Goal: Transaction & Acquisition: Purchase product/service

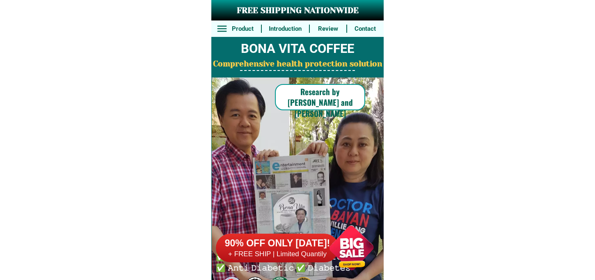
click at [353, 240] on div at bounding box center [351, 248] width 64 height 64
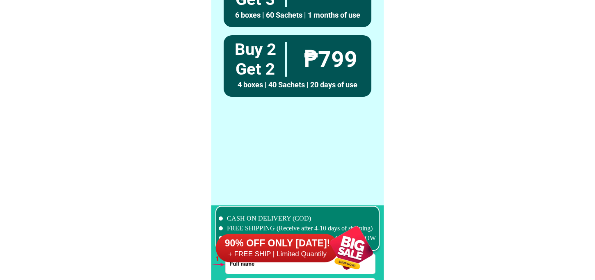
scroll to position [6029, 0]
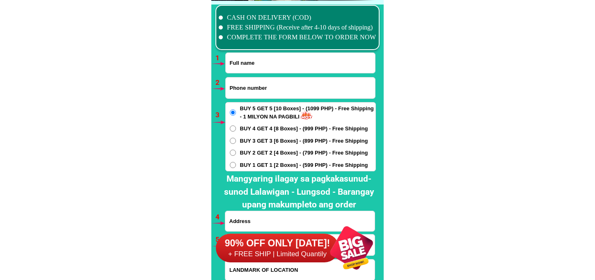
drag, startPoint x: 280, startPoint y: 56, endPoint x: 287, endPoint y: 72, distance: 17.2
click at [279, 56] on input "Input full_name" at bounding box center [300, 63] width 149 height 20
paste input "Merlie luces"
type input "Merlie luces"
click at [303, 88] on input "Input phone_number" at bounding box center [300, 87] width 149 height 21
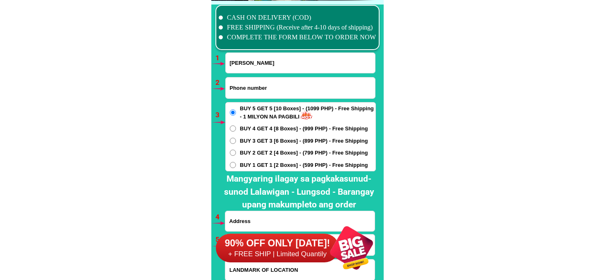
paste input "09504500709"
type input "09504500709"
click at [271, 136] on div "BUY 5 GET 5 [10 Boxes] - (1099 PHP) - Free Shipping - 1 MILYON NA PAGBILI BUY 4…" at bounding box center [300, 136] width 150 height 69
click at [271, 127] on span "BUY 4 GET 4 [8 Boxes] - (999 PHP) - Free Shipping" at bounding box center [304, 129] width 128 height 8
click at [236, 127] on input "BUY 4 GET 4 [8 Boxes] - (999 PHP) - Free Shipping" at bounding box center [233, 128] width 6 height 6
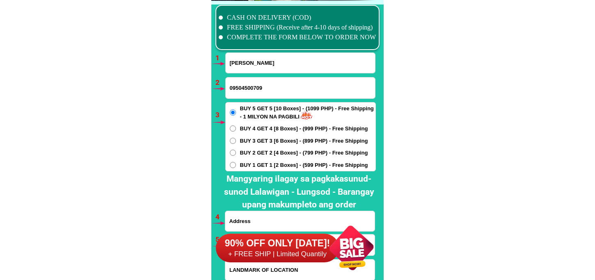
radio input "true"
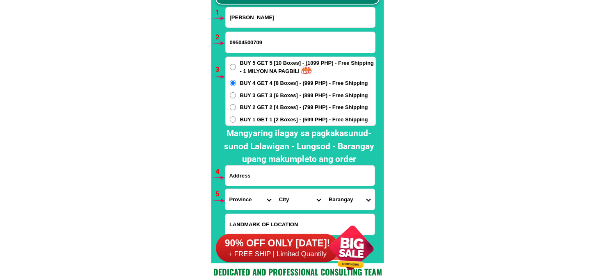
click at [264, 168] on input "Input address" at bounding box center [299, 176] width 149 height 20
paste input "24 lualhati baesa qc floor trading"
type input "24 lualhati baesa qc floor trading"
drag, startPoint x: 243, startPoint y: 204, endPoint x: 247, endPoint y: 191, distance: 13.4
click at [243, 204] on select "Province [GEOGRAPHIC_DATA] [GEOGRAPHIC_DATA] [GEOGRAPHIC_DATA] [GEOGRAPHIC_DATA…" at bounding box center [250, 199] width 50 height 21
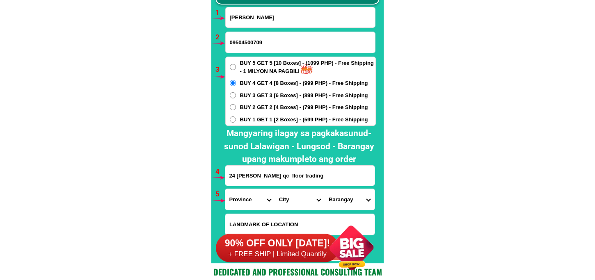
select select "63_219"
click at [225, 189] on select "Province [GEOGRAPHIC_DATA] [GEOGRAPHIC_DATA] [GEOGRAPHIC_DATA] [GEOGRAPHIC_DATA…" at bounding box center [250, 199] width 50 height 21
click at [305, 194] on select "City Binondo CALOOCAN Ermita Intramuros Las-pinas Makati Malabon-city Malate Ma…" at bounding box center [300, 199] width 50 height 21
select select "63_2194070"
click at [275, 189] on select "City Binondo CALOOCAN Ermita Intramuros Las-pinas Makati Malabon-city Malate Ma…" at bounding box center [300, 199] width 50 height 21
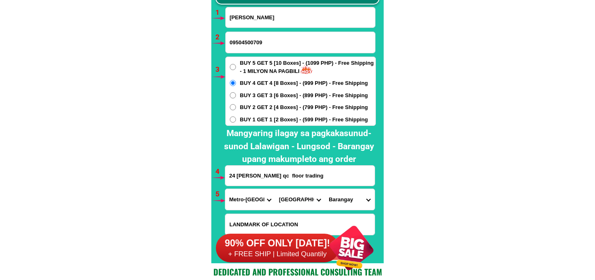
drag, startPoint x: 342, startPoint y: 201, endPoint x: 342, endPoint y: 189, distance: 12.3
click at [342, 199] on select "Barangay Alicia Amihan Apolonio samson Aurora Baesa Bagbag Bago bantay Bagong l…" at bounding box center [349, 199] width 50 height 21
select select "63_21940706524"
click at [324, 189] on select "Barangay Alicia Amihan Apolonio samson Aurora Baesa Bagbag Bago bantay Bagong l…" at bounding box center [349, 199] width 50 height 21
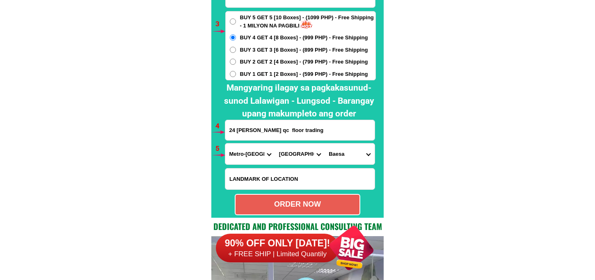
click at [296, 199] on div "ORDER NOW" at bounding box center [297, 204] width 124 height 11
type input "09504500709"
radio input "true"
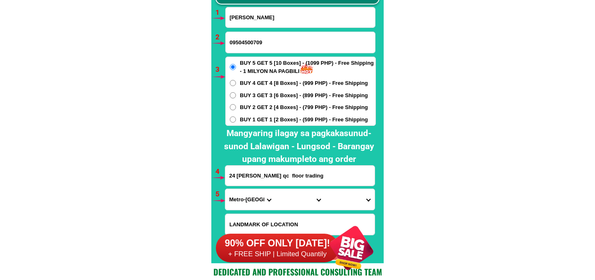
scroll to position [6029, 0]
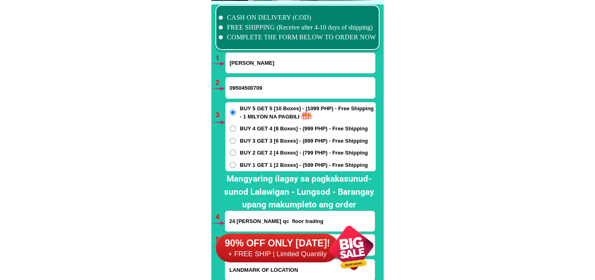
click at [261, 73] on div "Merlie luces" at bounding box center [300, 62] width 150 height 21
click at [271, 62] on input "Merlie luces" at bounding box center [300, 63] width 149 height 20
paste input "Leny Ramirez Pineda"
type input "Leny Ramirez Pineda"
click at [246, 94] on input "09504500709" at bounding box center [300, 87] width 149 height 21
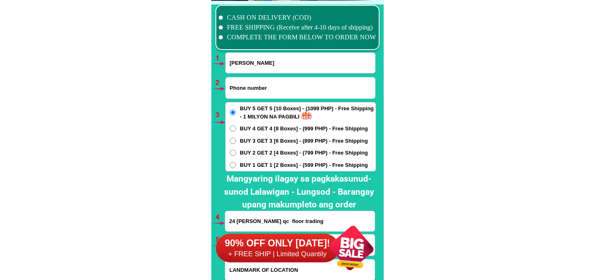
paste input "09272221393"
type input "09272221393"
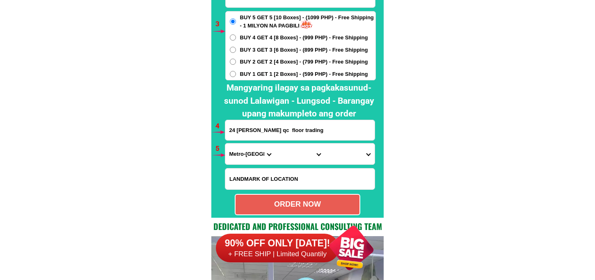
click at [271, 135] on input "24 lualhati baesa qc floor trading" at bounding box center [299, 130] width 149 height 20
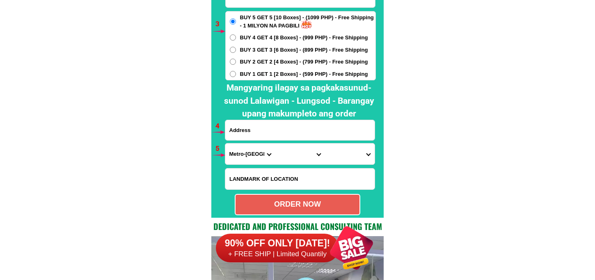
paste input "183 Sydney 2 st Pasig greenpark vill manggahan Pasig city"
type input "183 Sydney 2 st Pasig greenpark vill manggahan Pasig city"
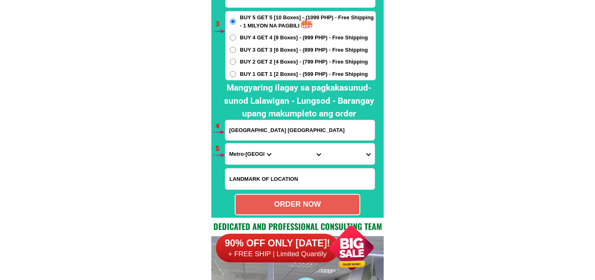
drag, startPoint x: 248, startPoint y: 152, endPoint x: 256, endPoint y: 143, distance: 11.9
click at [248, 152] on select "Province [GEOGRAPHIC_DATA] [GEOGRAPHIC_DATA] [GEOGRAPHIC_DATA] [GEOGRAPHIC_DATA…" at bounding box center [250, 154] width 50 height 21
select select "63_219"
click at [225, 144] on select "Province [GEOGRAPHIC_DATA] [GEOGRAPHIC_DATA] [GEOGRAPHIC_DATA] [GEOGRAPHIC_DATA…" at bounding box center [250, 154] width 50 height 21
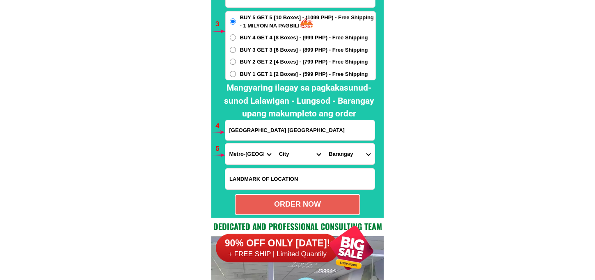
click at [289, 152] on select "City Binondo CALOOCAN Ermita Intramuros Las-pinas Makati Malabon-city Malate Ma…" at bounding box center [300, 154] width 50 height 21
select select "63_2196502"
click at [275, 144] on select "City Binondo CALOOCAN Ermita Intramuros Las-pinas Makati Malabon-city Malate Ma…" at bounding box center [300, 154] width 50 height 21
drag, startPoint x: 330, startPoint y: 150, endPoint x: 333, endPoint y: 146, distance: 4.4
click at [330, 150] on select "Barangay Bagong ilog Bagong katipunan Bambang Buting Caniogan Dela paz Kalawaan…" at bounding box center [349, 154] width 50 height 21
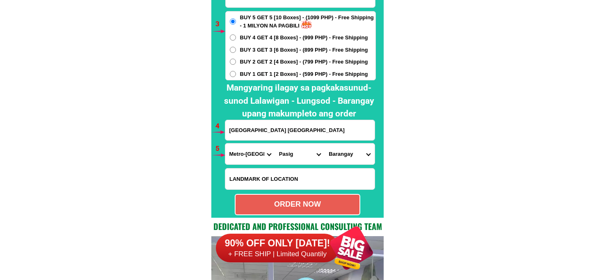
select select "63_21965023645"
click at [324, 144] on select "Barangay Bagong ilog Bagong katipunan Bambang Buting Caniogan Dela paz Kalawaan…" at bounding box center [349, 154] width 50 height 21
click at [301, 198] on div "ORDER NOW" at bounding box center [297, 204] width 125 height 21
radio input "true"
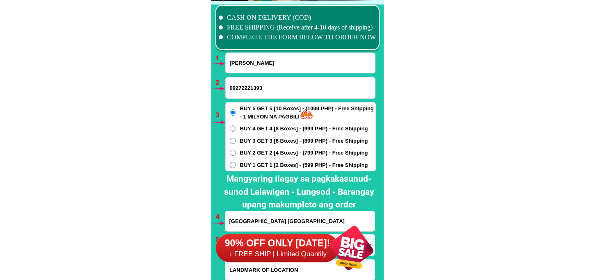
click at [267, 64] on input "Leny Ramirez Pineda" at bounding box center [300, 63] width 149 height 20
paste input "Darmina Lejano"
type input "Darmina Lejano"
click at [260, 87] on input "09272221393" at bounding box center [300, 87] width 149 height 21
paste input "09975025883"
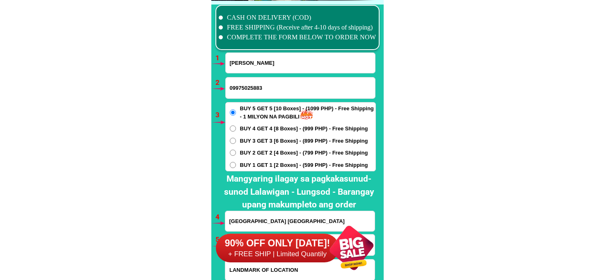
type input "09975025883"
click at [269, 150] on span "BUY 2 GET 2 [4 Boxes] - (799 PHP) - Free Shipping" at bounding box center [304, 153] width 128 height 8
click at [236, 150] on input "BUY 2 GET 2 [4 Boxes] - (799 PHP) - Free Shipping" at bounding box center [233, 153] width 6 height 6
radio input "true"
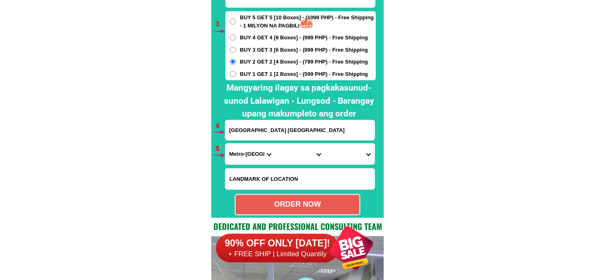
click at [276, 132] on input "183 Sydney 2 st Pasig greenpark vill manggahan Pasig city" at bounding box center [299, 130] width 149 height 20
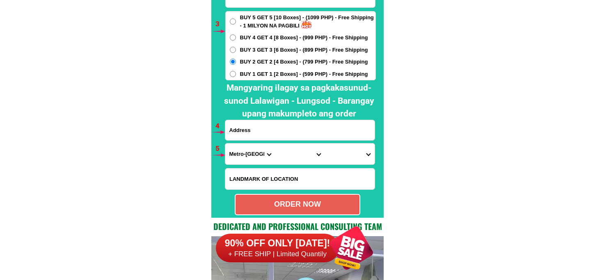
paste input "Balangkare Norte General mamerto Natividad Nuev ecijacp nu09975025883purok2"
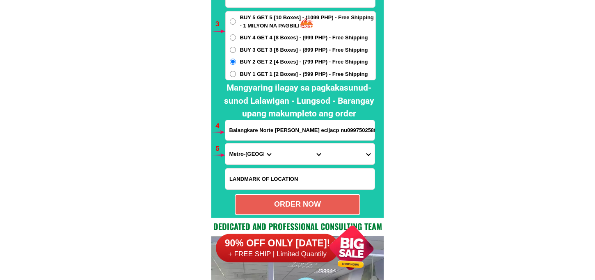
scroll to position [0, 64]
type input "Balangkare Norte General mamerto Natividad Nuev ecijacp nu09975025883purok2"
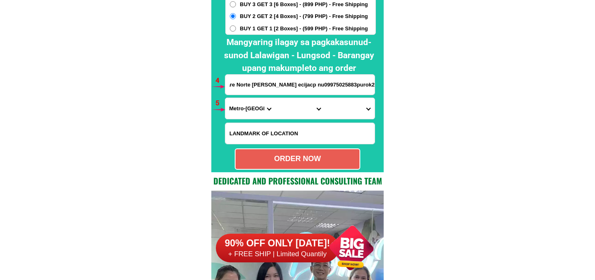
click at [253, 103] on select "Province [GEOGRAPHIC_DATA] [GEOGRAPHIC_DATA] [GEOGRAPHIC_DATA] [GEOGRAPHIC_DATA…" at bounding box center [250, 108] width 50 height 21
select select "63_198"
click at [225, 98] on select "Province [GEOGRAPHIC_DATA] [GEOGRAPHIC_DATA] [GEOGRAPHIC_DATA] [GEOGRAPHIC_DATA…" at bounding box center [250, 108] width 50 height 21
click at [291, 107] on select "City Aliaga Bongabon Cabanatuan-city Cabiao Carranglan Cuyapo Gabaldon Gapan-ci…" at bounding box center [300, 108] width 50 height 21
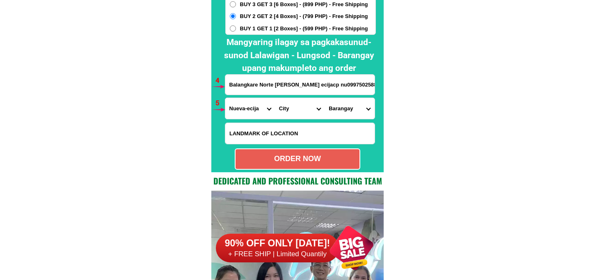
select select "63_1986921"
click at [275, 98] on select "City Aliaga Bongabon Cabanatuan-city Cabiao Carranglan Cuyapo Gabaldon Gapan-ci…" at bounding box center [300, 108] width 50 height 21
click at [355, 104] on select "Barangay Balangkare norte Balangkare sur Balaring Belen Bravo Burol Kabulihan M…" at bounding box center [349, 108] width 50 height 21
select select "63_1986921655"
click at [324, 98] on select "Barangay Balangkare norte Balangkare sur Balaring Belen Bravo Burol Kabulihan M…" at bounding box center [349, 108] width 50 height 21
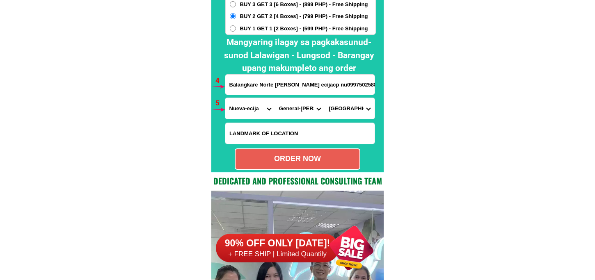
click at [303, 165] on div "ORDER NOW" at bounding box center [297, 158] width 125 height 21
type input "Balangkare Norte General mamerto Natividad Nuev ecijacp nu09975025883purok2"
radio input "true"
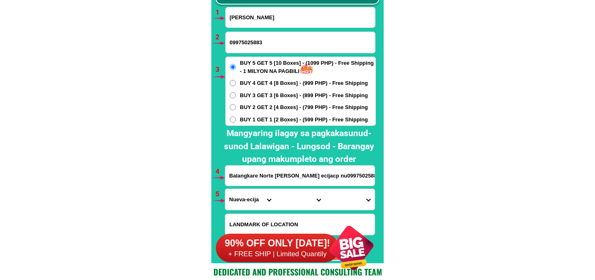
click at [261, 22] on input "Darmina Lejano" at bounding box center [300, 17] width 149 height 20
paste input "Caridad tumpalan"
type input "Caridad tumpalan"
click at [284, 46] on input "09975025883" at bounding box center [300, 42] width 149 height 21
paste input "0975 ⁷755 2604"
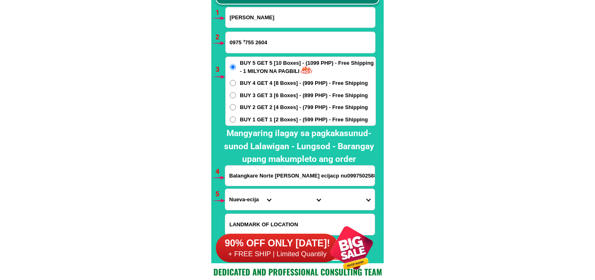
click at [244, 43] on input "0975 ⁷755 2604" at bounding box center [300, 42] width 149 height 21
click at [254, 43] on input "09757755 2604" at bounding box center [300, 42] width 149 height 21
type input "097577552604"
click at [296, 184] on input "Balangkare Norte General mamerto Natividad Nuev ecijacp nu09975025883purok2" at bounding box center [299, 176] width 149 height 20
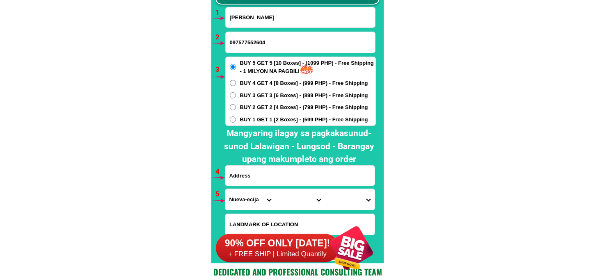
paste input "palasíñan çabiao n e libis"
type input "palasíñan çabiao n e libis"
drag, startPoint x: 252, startPoint y: 201, endPoint x: 253, endPoint y: 193, distance: 8.2
click at [253, 201] on select "Province [GEOGRAPHIC_DATA] [GEOGRAPHIC_DATA] [GEOGRAPHIC_DATA] [GEOGRAPHIC_DATA…" at bounding box center [250, 199] width 50 height 21
select select "63_198"
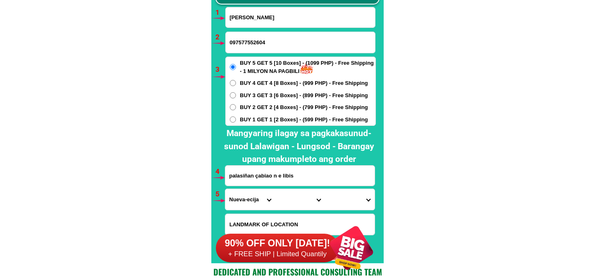
click at [225, 189] on select "Province [GEOGRAPHIC_DATA] [GEOGRAPHIC_DATA] [GEOGRAPHIC_DATA] [GEOGRAPHIC_DATA…" at bounding box center [250, 199] width 50 height 21
click at [293, 203] on select "City Aliaga Bongabon Cabanatuan-city Cabiao Carranglan Cuyapo Gabaldon Gapan-ci…" at bounding box center [300, 199] width 50 height 21
click at [275, 189] on select "City Aliaga Bongabon Cabanatuan-city Cabiao Carranglan Cuyapo Gabaldon Gapan-ci…" at bounding box center [300, 199] width 50 height 21
click at [293, 198] on select "City Aliaga Bongabon Cabanatuan-city Cabiao Carranglan Cuyapo Gabaldon Gapan-ci…" at bounding box center [300, 199] width 50 height 21
select select "63_1987416"
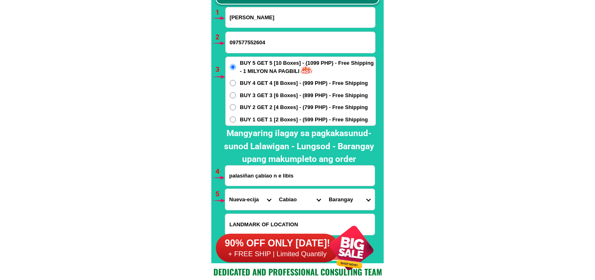
click at [275, 189] on select "City Aliaga Bongabon Cabanatuan-city Cabiao Carranglan Cuyapo Gabaldon Gapan-ci…" at bounding box center [300, 199] width 50 height 21
drag, startPoint x: 343, startPoint y: 202, endPoint x: 346, endPoint y: 190, distance: 12.8
click at [343, 202] on select "Barangay Bagong buhay Bagong sikat Bagong silang Concepcion Entablado Maligaya …" at bounding box center [349, 199] width 50 height 21
select select "63_19874167172"
click at [324, 189] on select "Barangay Bagong buhay Bagong sikat Bagong silang Concepcion Entablado Maligaya …" at bounding box center [349, 199] width 50 height 21
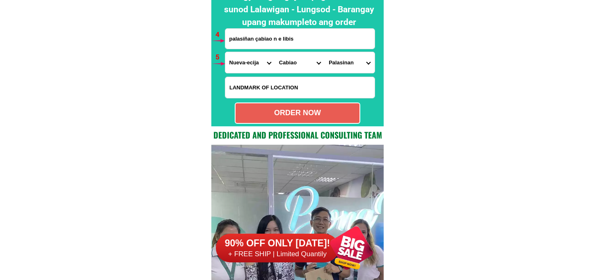
click at [293, 112] on div "ORDER NOW" at bounding box center [297, 112] width 124 height 11
radio input "true"
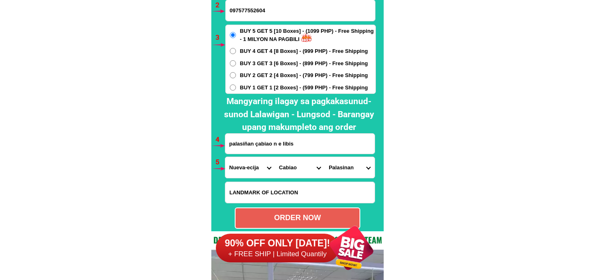
scroll to position [6061, 0]
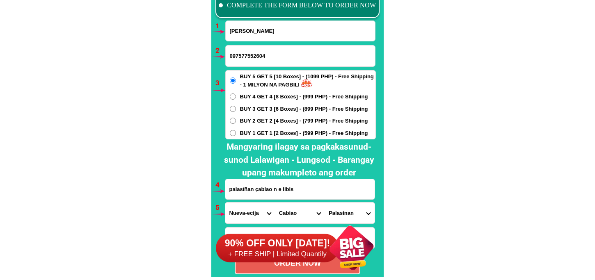
click at [241, 56] on input "097577552604" at bounding box center [300, 56] width 149 height 21
click at [243, 54] on input "097577552604" at bounding box center [300, 56] width 149 height 21
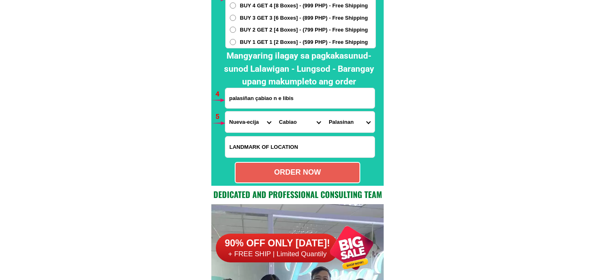
type input "09757552604"
click at [280, 171] on div "ORDER NOW" at bounding box center [297, 172] width 124 height 11
radio input "true"
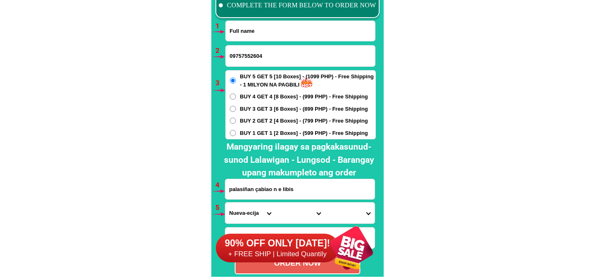
drag, startPoint x: 255, startPoint y: 34, endPoint x: 255, endPoint y: 42, distance: 8.6
click at [255, 34] on input "Input full_name" at bounding box center [300, 31] width 149 height 20
paste input "Andrea Artiza"
type input "Andrea Artiza"
click at [239, 55] on input "Input phone_number" at bounding box center [300, 56] width 149 height 21
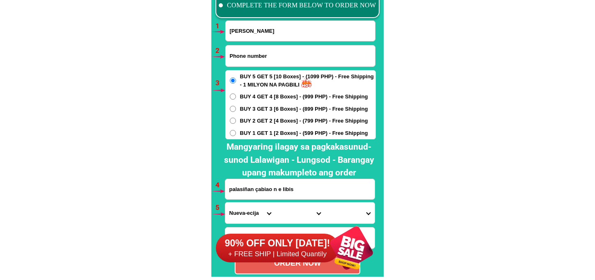
paste input "09677502677"
type input "09677502677"
click at [246, 121] on span "BUY 2 GET 2 [4 Boxes] - (799 PHP) - Free Shipping" at bounding box center [304, 121] width 128 height 8
click at [236, 121] on input "BUY 2 GET 2 [4 Boxes] - (799 PHP) - Free Shipping" at bounding box center [233, 121] width 6 height 6
radio input "true"
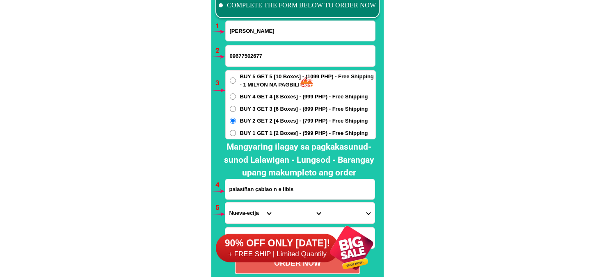
scroll to position [6107, 0]
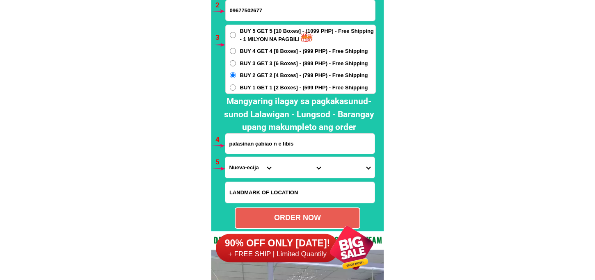
drag, startPoint x: 260, startPoint y: 152, endPoint x: 279, endPoint y: 167, distance: 24.1
click at [262, 152] on input "palasíñan çabiao n e libis" at bounding box center [299, 144] width 149 height 20
paste input "Andrea Artiza Dito ibaba San Jose Bongabong Oriental Mindoro"
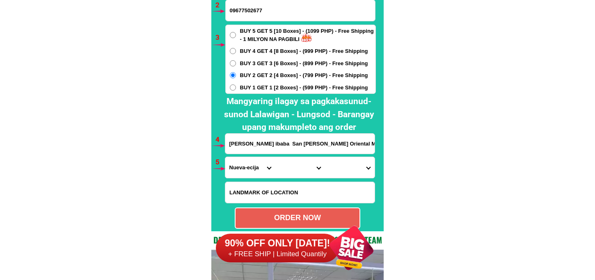
scroll to position [0, 18]
type input "Andrea Artiza Dito ibaba San Jose Bongabong Oriental Mindoro"
drag, startPoint x: 244, startPoint y: 165, endPoint x: 251, endPoint y: 158, distance: 9.3
click at [244, 165] on select "Province [GEOGRAPHIC_DATA] [GEOGRAPHIC_DATA] [GEOGRAPHIC_DATA] [GEOGRAPHIC_DATA…" at bounding box center [250, 167] width 50 height 21
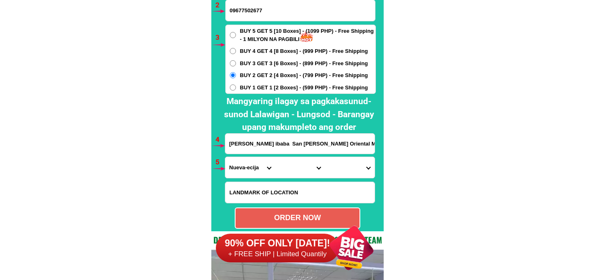
select select "63_673"
click at [225, 157] on select "Province [GEOGRAPHIC_DATA] [GEOGRAPHIC_DATA] [GEOGRAPHIC_DATA] [GEOGRAPHIC_DATA…" at bounding box center [250, 167] width 50 height 21
click at [296, 177] on select "City Baco Bansud Bongabong Bulalacao Calapan-city Gloria Mansalay Naujan Orient…" at bounding box center [300, 167] width 50 height 21
select select "63_6738150"
click at [275, 157] on select "City Baco Bansud Bongabong Bulalacao Calapan-city Gloria Mansalay Naujan Orient…" at bounding box center [300, 167] width 50 height 21
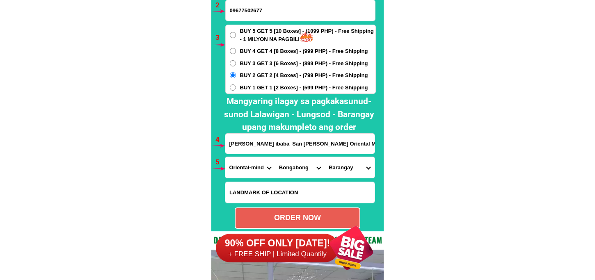
drag, startPoint x: 337, startPoint y: 167, endPoint x: 351, endPoint y: 159, distance: 16.0
click at [338, 167] on select "Barangay Anilao Aplaya Bagumbayan i Bagumbayan ii Batangan Bukal Camantigue Car…" at bounding box center [349, 167] width 50 height 21
select select "63_67381508839"
click at [324, 157] on select "Barangay Anilao Aplaya Bagumbayan i Bagumbayan ii Batangan Bukal Camantigue Car…" at bounding box center [349, 167] width 50 height 21
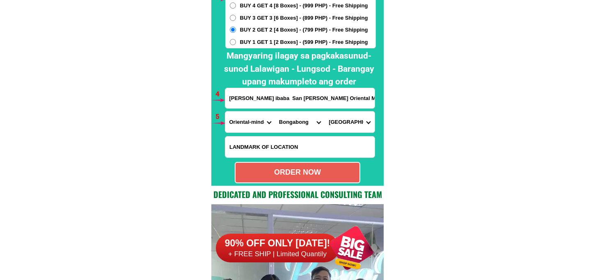
click at [299, 180] on div "ORDER NOW" at bounding box center [297, 172] width 125 height 21
radio input "true"
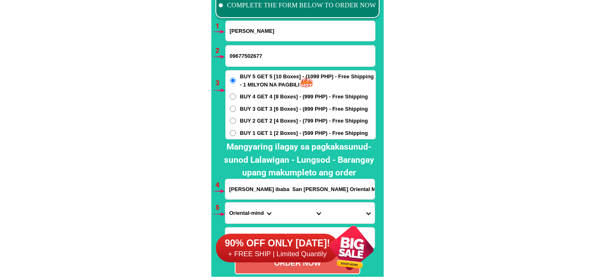
click at [260, 36] on input "Andrea Artiza" at bounding box center [300, 31] width 149 height 20
paste input "Lucille Rosas"
type input "Lucille Rosas"
click at [268, 59] on input "Input phone_number" at bounding box center [300, 56] width 149 height 21
paste input "09128628704"
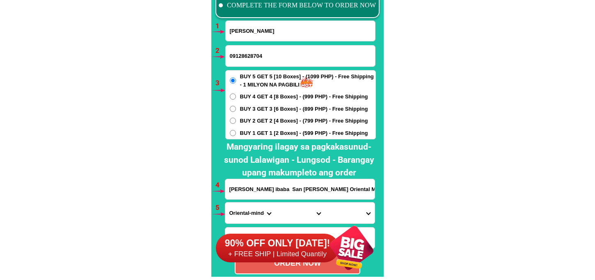
type input "09128628704"
click at [257, 119] on span "BUY 2 GET 2 [4 Boxes] - (799 PHP) - Free Shipping" at bounding box center [304, 121] width 128 height 8
click at [236, 119] on input "BUY 2 GET 2 [4 Boxes] - (799 PHP) - Free Shipping" at bounding box center [233, 121] width 6 height 6
radio input "true"
click at [255, 196] on input "Andrea Artiza Dito ibaba San Jose Bongabong Oriental Mindoro" at bounding box center [299, 189] width 149 height 20
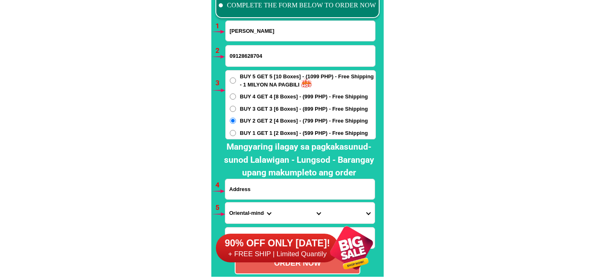
paste input "lucille rosas lopez quezon lying in tapat ng building 2 brgy rizal poblacion lo…"
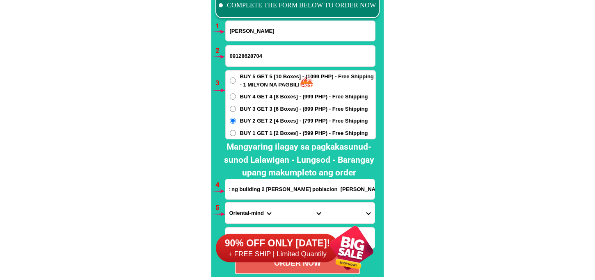
type input "lucille rosas lopez quezon lying in tapat ng building 2 brgy rizal poblacion lo…"
click at [247, 216] on div "90% OFF ONLY TODAY! + FREE SHIP | Limited Quantily" at bounding box center [300, 248] width 168 height 64
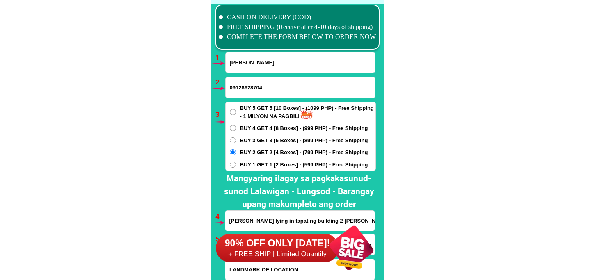
scroll to position [6167, 0]
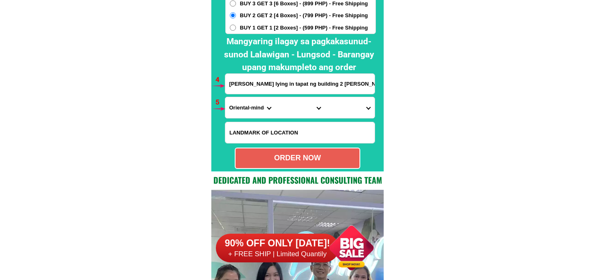
drag, startPoint x: 247, startPoint y: 111, endPoint x: 259, endPoint y: 107, distance: 12.3
click at [247, 111] on select "Province [GEOGRAPHIC_DATA] [GEOGRAPHIC_DATA] [GEOGRAPHIC_DATA] [GEOGRAPHIC_DATA…" at bounding box center [250, 107] width 50 height 21
select select "63_397"
click at [225, 97] on select "Province [GEOGRAPHIC_DATA] [GEOGRAPHIC_DATA] [GEOGRAPHIC_DATA] [GEOGRAPHIC_DATA…" at bounding box center [250, 107] width 50 height 21
click at [294, 113] on select "City Agdangan Alabat Atimonan Burdeos Calauag Catanauan General-nakar Guinayang…" at bounding box center [300, 107] width 50 height 21
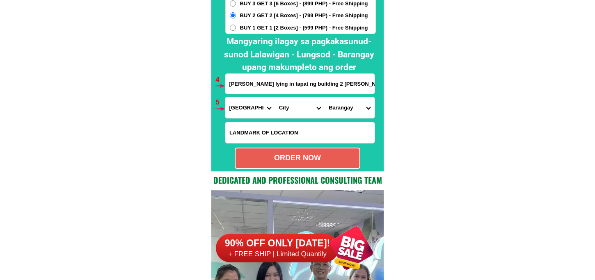
select select "63_3977173"
click at [275, 97] on select "City Agdangan Alabat Atimonan Burdeos Calauag Catanauan General-nakar Guinayang…" at bounding box center [300, 107] width 50 height 21
drag, startPoint x: 342, startPoint y: 104, endPoint x: 345, endPoint y: 109, distance: 6.2
click at [342, 104] on select "Barangay Bacungan Bagacay Banabahin ibaba Banabahin ilaya Bayabas Bebito Bigajo…" at bounding box center [349, 107] width 50 height 21
select select "63_39771739875"
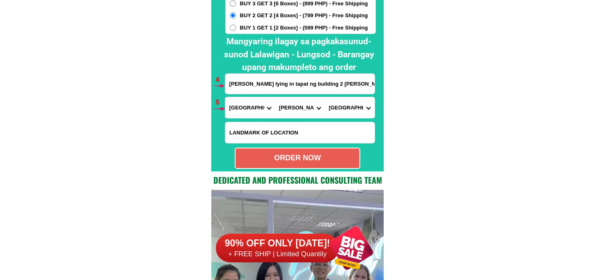
click at [324, 97] on select "Barangay Bacungan Bagacay Banabahin ibaba Banabahin ilaya Bayabas Bebito Bigajo…" at bounding box center [349, 107] width 50 height 21
click at [340, 164] on div "ORDER NOW" at bounding box center [297, 158] width 125 height 21
type input "09128628704"
radio input "true"
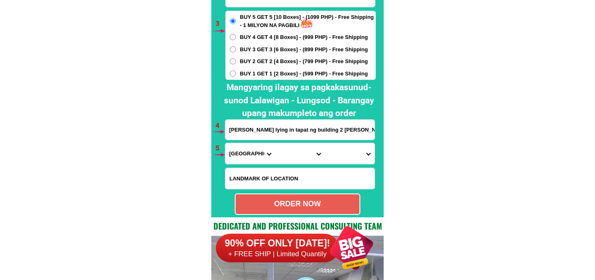
scroll to position [6075, 0]
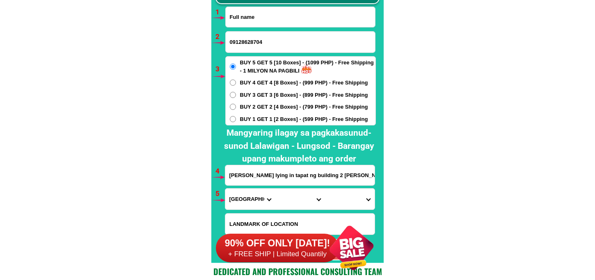
click at [275, 14] on input "Input full_name" at bounding box center [300, 17] width 149 height 20
paste input "Aida tongoy"
type input "Aida tongoy"
click at [277, 29] on form "Aida tongoy 09128628704 ORDER NOW lucille rosas lopez quezon lying in tapat ng …" at bounding box center [300, 134] width 151 height 254
click at [275, 40] on input "Input phone_number" at bounding box center [300, 42] width 149 height 21
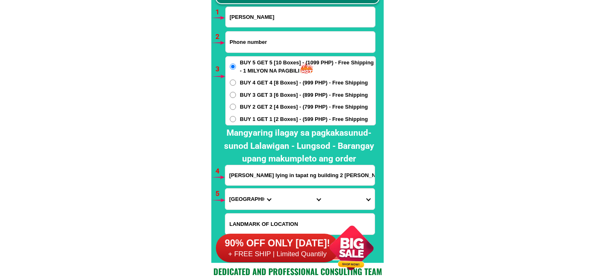
paste input "09202001212"
type input "09202001212"
click at [271, 108] on span "BUY 2 GET 2 [4 Boxes] - (799 PHP) - Free Shipping" at bounding box center [304, 107] width 128 height 8
click at [236, 108] on input "BUY 2 GET 2 [4 Boxes] - (799 PHP) - Free Shipping" at bounding box center [233, 107] width 6 height 6
radio input "true"
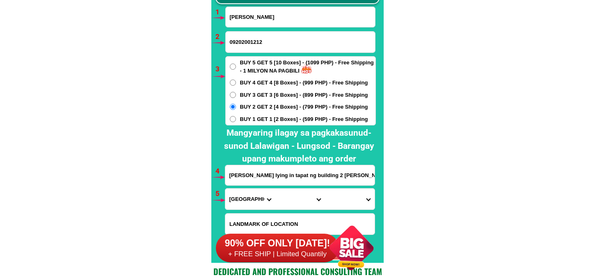
click at [259, 179] on input "lucille rosas lopez quezon lying in tapat ng building 2 brgy rizal poblacion lo…" at bounding box center [299, 175] width 149 height 20
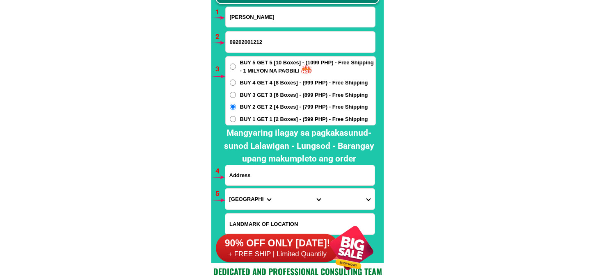
paste input "38 city square Magsaysay drive east tapinac olongapo city land mark inside city…"
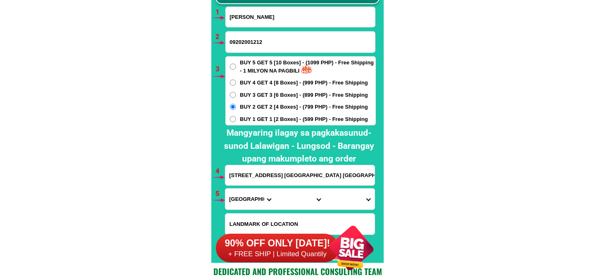
scroll to position [0, 138]
type input "38 city square Magsaysay drive east tapinac olongapo city land mark inside city…"
drag, startPoint x: 239, startPoint y: 201, endPoint x: 239, endPoint y: 196, distance: 4.9
click at [239, 200] on select "Province [GEOGRAPHIC_DATA] [GEOGRAPHIC_DATA] [GEOGRAPHIC_DATA] [GEOGRAPHIC_DATA…" at bounding box center [250, 199] width 50 height 21
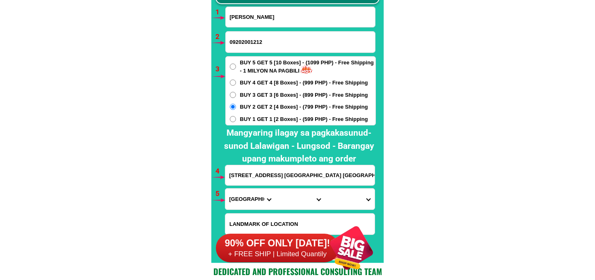
select select "63_803"
click at [225, 189] on select "Province [GEOGRAPHIC_DATA] [GEOGRAPHIC_DATA] [GEOGRAPHIC_DATA] [GEOGRAPHIC_DATA…" at bounding box center [250, 199] width 50 height 21
drag, startPoint x: 285, startPoint y: 198, endPoint x: 285, endPoint y: 191, distance: 7.4
click at [285, 198] on select "City Botolan Cabangan Castillejos Iba Masinloc Olongapo-city Palauig San-felipe…" at bounding box center [300, 199] width 50 height 21
select select "63_8032327"
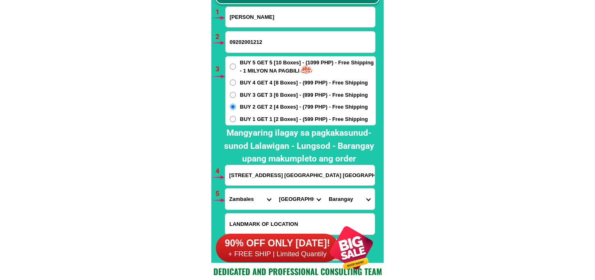
click at [275, 189] on select "City Botolan Cabangan Castillejos Iba Masinloc Olongapo-city Palauig San-felipe…" at bounding box center [300, 199] width 50 height 21
click at [349, 196] on select "Barangay Asinan Banicain Barreto East bajac-bajac East tapinac Gordon heights K…" at bounding box center [349, 199] width 50 height 21
select select "63_80323273491"
click at [324, 189] on select "Barangay Asinan Banicain Barreto East bajac-bajac East tapinac Gordon heights K…" at bounding box center [349, 199] width 50 height 21
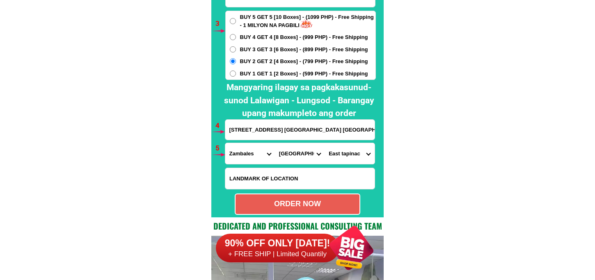
click at [300, 203] on div "ORDER NOW" at bounding box center [297, 203] width 124 height 11
type input "09202001212"
radio input "true"
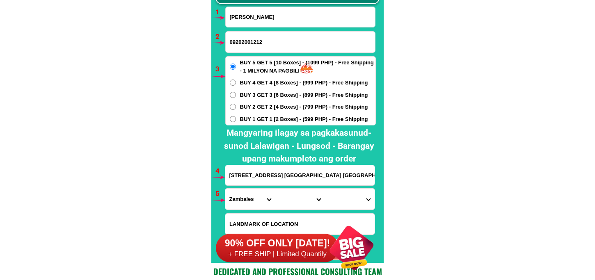
scroll to position [6030, 0]
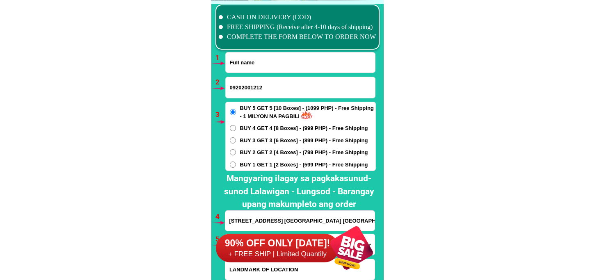
click at [260, 62] on input "Input full_name" at bounding box center [300, 62] width 149 height 20
paste input "Bobby Vinculado"
type input "Bobby Vinculado"
click at [256, 85] on input "Input phone_number" at bounding box center [300, 87] width 149 height 21
paste input "09159926205"
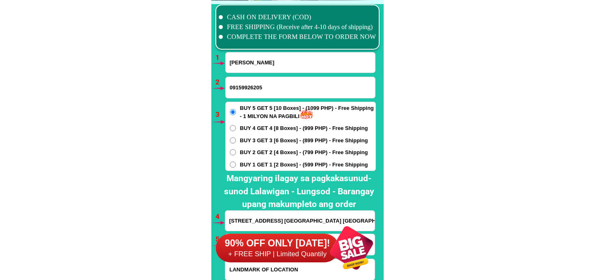
type input "09159926205"
click at [259, 166] on span "BUY 1 GET 1 [2 Boxes] - (599 PHP) - Free Shipping" at bounding box center [304, 165] width 128 height 8
click at [236, 166] on input "BUY 1 GET 1 [2 Boxes] - (599 PHP) - Free Shipping" at bounding box center [233, 165] width 6 height 6
radio input "true"
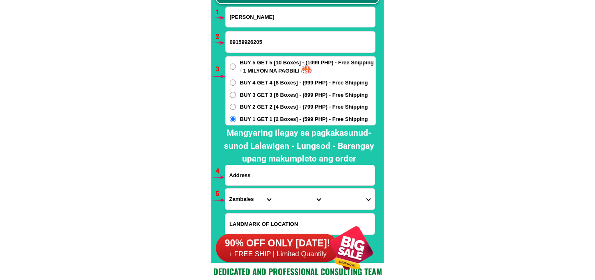
click at [267, 173] on input "Input address" at bounding box center [299, 175] width 149 height 20
paste input "Brgy Owak Hilongos Leyte putok SampQuita"
type input "Brgy Owak Hilongos Leyte putok SampQuita"
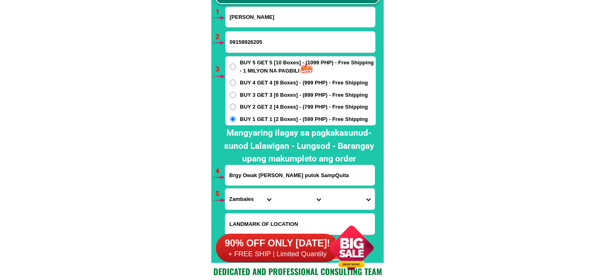
click at [236, 209] on select "Province [GEOGRAPHIC_DATA] [GEOGRAPHIC_DATA] [GEOGRAPHIC_DATA] [GEOGRAPHIC_DATA…" at bounding box center [250, 199] width 50 height 21
select select "63_199"
click at [225, 189] on select "Province [GEOGRAPHIC_DATA] [GEOGRAPHIC_DATA] [GEOGRAPHIC_DATA] [GEOGRAPHIC_DATA…" at bounding box center [250, 199] width 50 height 21
drag, startPoint x: 286, startPoint y: 197, endPoint x: 289, endPoint y: 189, distance: 9.0
click at [286, 197] on select "City Abuyog Alangalang Albuera Babatngon Barugo Baybay-city Burauen Calubian Ca…" at bounding box center [300, 199] width 50 height 21
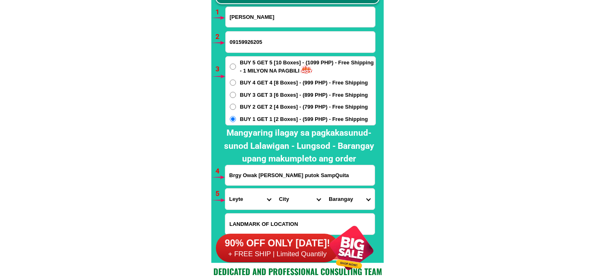
select select "63_1996212"
click at [275, 189] on select "City Abuyog Alangalang Albuera Babatngon Barugo Baybay-city Burauen Calubian Ca…" at bounding box center [300, 199] width 50 height 21
drag, startPoint x: 347, startPoint y: 202, endPoint x: 347, endPoint y: 195, distance: 7.0
click at [347, 202] on select "Barangay Agutayan Atabay Baas Bagong lipunan Bagumbayan Baliw Bantigue Bon-ot B…" at bounding box center [349, 199] width 50 height 21
select select "63_19962121335"
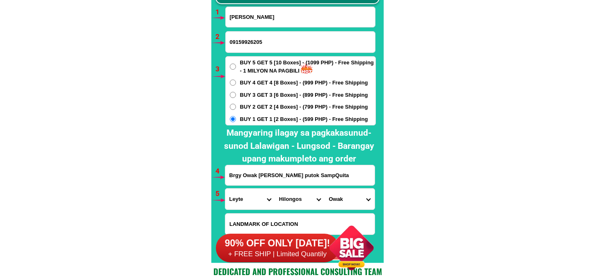
click at [324, 189] on select "Barangay Agutayan Atabay Baas Bagong lipunan Bagumbayan Baliw Bantigue Bon-ot B…" at bounding box center [349, 199] width 50 height 21
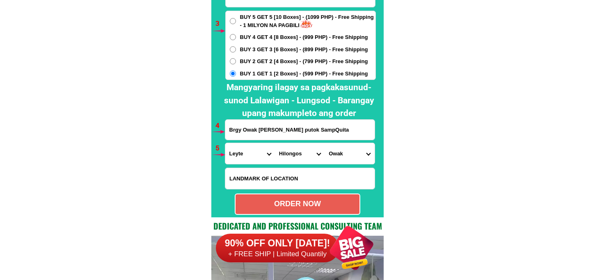
click at [313, 209] on div "ORDER NOW" at bounding box center [297, 203] width 124 height 11
type input "Brgy Owak Hilongos Leyte putok SampQuita"
radio input "true"
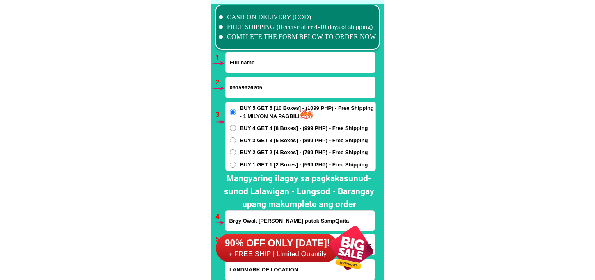
click at [241, 70] on input "Input full_name" at bounding box center [300, 62] width 149 height 20
paste input "Helen Role"
type input "Helen Role"
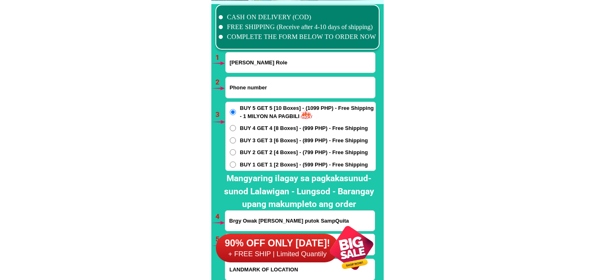
click at [267, 87] on input "Input phone_number" at bounding box center [300, 87] width 149 height 21
paste input "09$54403982"
click at [240, 88] on input "09$54403982" at bounding box center [300, 87] width 149 height 21
type input "09454403982"
click at [286, 137] on span "BUY 3 GET 3 [6 Boxes] - (899 PHP) - Free Shipping" at bounding box center [304, 141] width 128 height 8
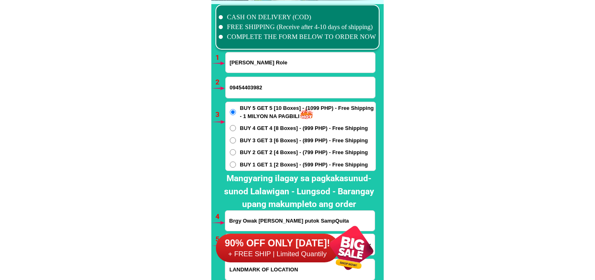
click at [236, 137] on input "BUY 3 GET 3 [6 Boxes] - (899 PHP) - Free Shipping" at bounding box center [233, 140] width 6 height 6
radio input "true"
click at [264, 219] on div "90% OFF ONLY TODAY! + FREE SHIP | Limited Quantily" at bounding box center [300, 248] width 168 height 64
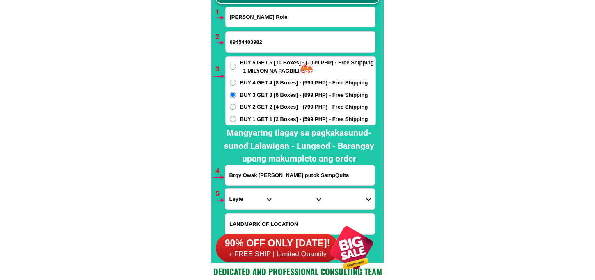
scroll to position [6121, 0]
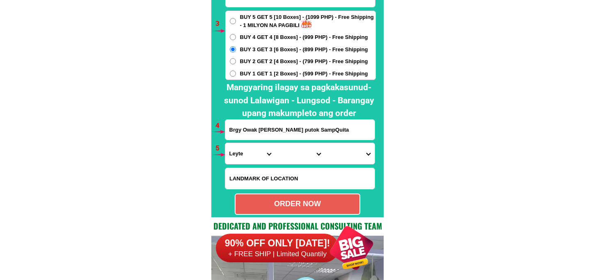
drag, startPoint x: 263, startPoint y: 125, endPoint x: 270, endPoint y: 130, distance: 8.5
click at [263, 125] on input "Brgy Owak Hilongos Leyte putok SampQuita" at bounding box center [299, 130] width 149 height 20
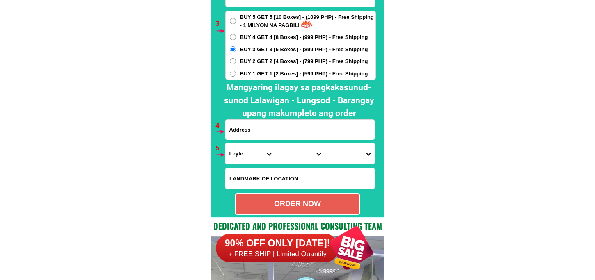
paste input "manaul mansalay or .mdro .mlapit sa Lugar ni lumel glen green Ang bubong dilaw …"
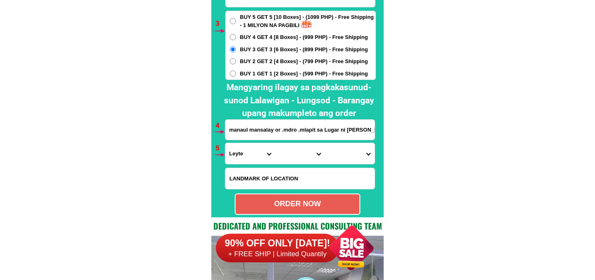
scroll to position [0, 123]
type input "manaul mansalay or .mdro .mlapit sa Lugar ni lumel glen green Ang bubong dilaw …"
drag, startPoint x: 239, startPoint y: 159, endPoint x: 246, endPoint y: 151, distance: 10.7
click at [239, 159] on select "Province [GEOGRAPHIC_DATA] [GEOGRAPHIC_DATA] [GEOGRAPHIC_DATA] [GEOGRAPHIC_DATA…" at bounding box center [250, 153] width 50 height 21
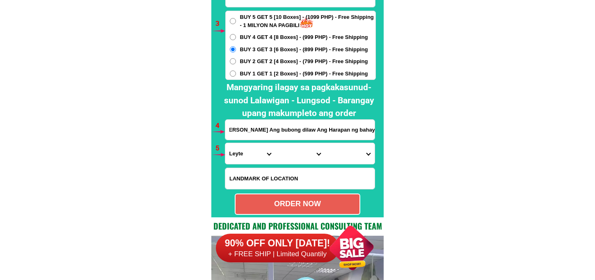
scroll to position [0, 0]
click at [225, 143] on select "Province [GEOGRAPHIC_DATA] [GEOGRAPHIC_DATA] [GEOGRAPHIC_DATA] [GEOGRAPHIC_DATA…" at bounding box center [250, 153] width 50 height 21
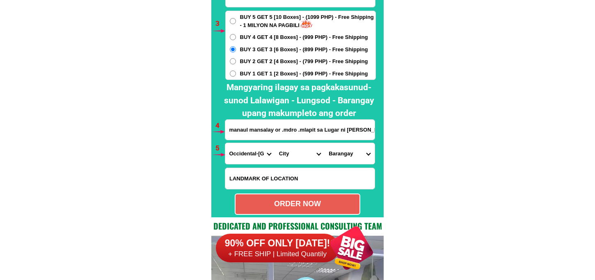
click at [250, 158] on select "Province [GEOGRAPHIC_DATA] [GEOGRAPHIC_DATA] [GEOGRAPHIC_DATA] [GEOGRAPHIC_DATA…" at bounding box center [250, 153] width 50 height 21
select select "63_673"
click at [225, 143] on select "Province [GEOGRAPHIC_DATA] [GEOGRAPHIC_DATA] [GEOGRAPHIC_DATA] [GEOGRAPHIC_DATA…" at bounding box center [250, 153] width 50 height 21
drag, startPoint x: 288, startPoint y: 153, endPoint x: 290, endPoint y: 146, distance: 7.7
click at [288, 153] on select "City Baco Bansud Bongabong Bulalacao Calapan-city Gloria Mansalay Naujan Orient…" at bounding box center [300, 153] width 50 height 21
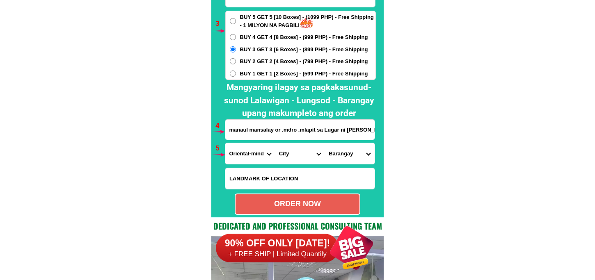
select select "63_6733621"
click at [275, 143] on select "City Baco Bansud Bongabong Bulalacao Calapan-city Gloria Mansalay Naujan Orient…" at bounding box center [300, 153] width 50 height 21
click at [336, 154] on select "Barangay B. del mundo Balugo Bonbon Budburan Cabalwa Don pedro Maliwanag Manaul…" at bounding box center [349, 153] width 50 height 21
select select "63_67336213826"
click at [324, 143] on select "Barangay B. del mundo Balugo Bonbon Budburan Cabalwa Don pedro Maliwanag Manaul…" at bounding box center [349, 153] width 50 height 21
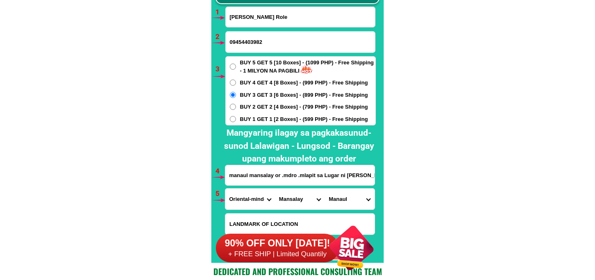
scroll to position [6121, 0]
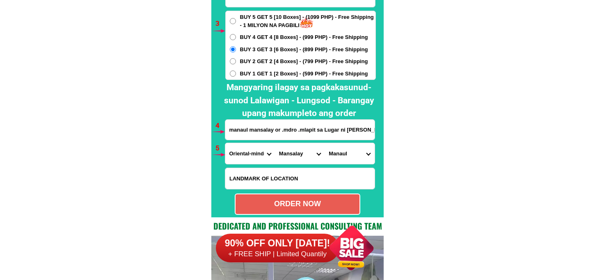
click at [305, 201] on div "ORDER NOW" at bounding box center [297, 203] width 124 height 11
type input "09454403982"
radio input "true"
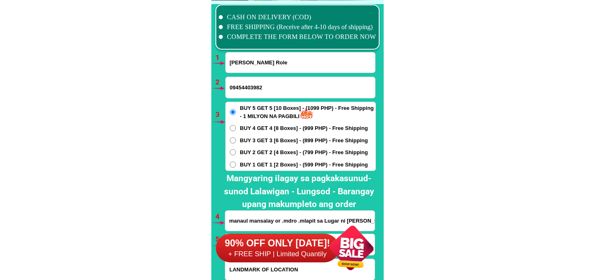
scroll to position [6075, 0]
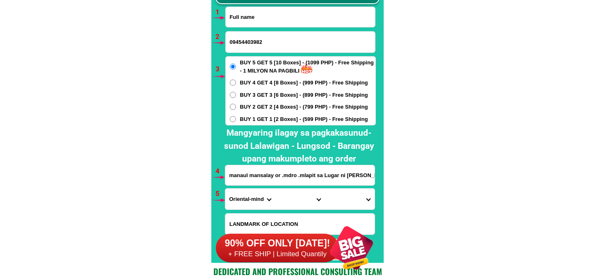
click at [256, 15] on input "Input full_name" at bounding box center [300, 17] width 149 height 20
paste input "jun Dalida"
type input "jun Dalida"
click at [251, 50] on input "09454403982" at bounding box center [300, 42] width 149 height 21
paste input "09510149088"
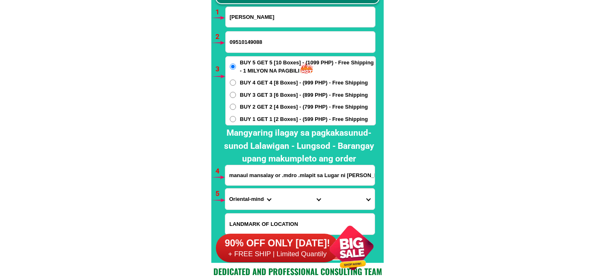
type input "09510149088"
click at [259, 109] on span "BUY 2 GET 2 [4 Boxes] - (799 PHP) - Free Shipping" at bounding box center [304, 107] width 128 height 8
click at [236, 109] on input "BUY 2 GET 2 [4 Boxes] - (799 PHP) - Free Shipping" at bounding box center [233, 107] width 6 height 6
radio input "true"
drag, startPoint x: 270, startPoint y: 182, endPoint x: 270, endPoint y: 177, distance: 5.3
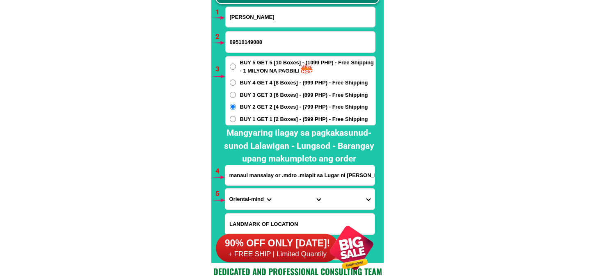
click at [270, 182] on input "manaul mansalay or .mdro .mlapit sa Lugar ni lumel glen green Ang bubong dilaw …" at bounding box center [299, 175] width 149 height 20
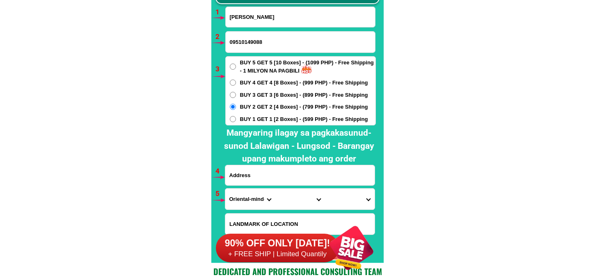
paste input "102 plaza condominium LG-12 Elaine tower ,atis Rd pagrai hills,cupang Antipolo …"
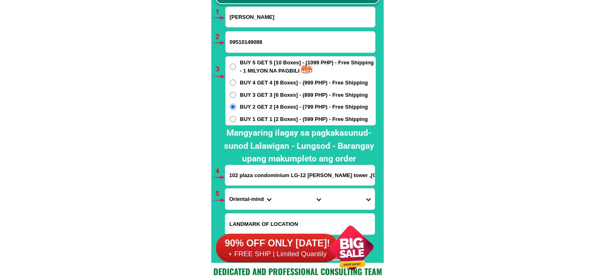
scroll to position [0, 72]
type input "102 plaza condominium LG-12 Elaine tower ,atis Rd pagrai hills,cupang Antipolo …"
click at [238, 196] on select "Province [GEOGRAPHIC_DATA] [GEOGRAPHIC_DATA] [GEOGRAPHIC_DATA] [GEOGRAPHIC_DATA…" at bounding box center [250, 199] width 50 height 21
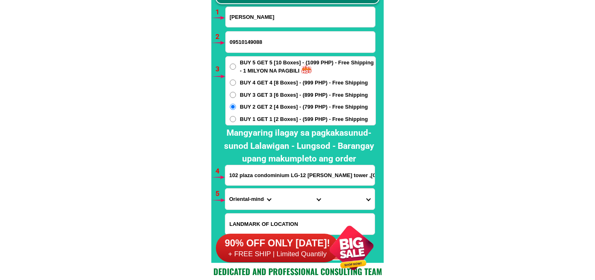
select select "63_993"
click at [225, 189] on select "Province [GEOGRAPHIC_DATA] [GEOGRAPHIC_DATA] [GEOGRAPHIC_DATA] [GEOGRAPHIC_DATA…" at bounding box center [250, 199] width 50 height 21
drag, startPoint x: 286, startPoint y: 203, endPoint x: 290, endPoint y: 189, distance: 14.9
click at [286, 203] on select "City Angono Antipolo-city Binangonan Cainta Cardona Jala-jala Pililla Rizal-bar…" at bounding box center [300, 199] width 50 height 21
select select "63_993568"
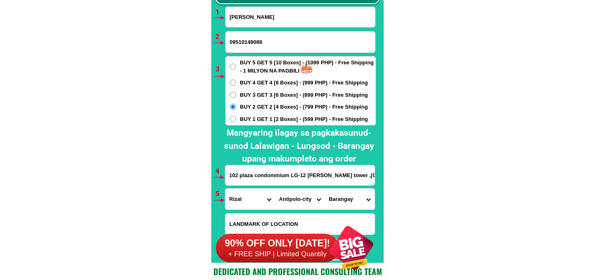
click at [275, 189] on select "City Angono Antipolo-city Binangonan Cainta Cardona Jala-jala Pililla Rizal-bar…" at bounding box center [300, 199] width 50 height 21
click at [351, 189] on select "Barangay Bagong nayon Beverly hills Calawis Cupang Dalig Dela paz (pob.) Inaraw…" at bounding box center [349, 199] width 50 height 21
select select "63_9935685390"
click at [324, 189] on select "Barangay Bagong nayon Beverly hills Calawis Cupang Dalig Dela paz (pob.) Inaraw…" at bounding box center [349, 199] width 50 height 21
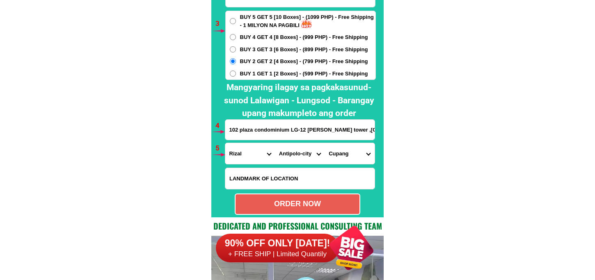
scroll to position [6167, 0]
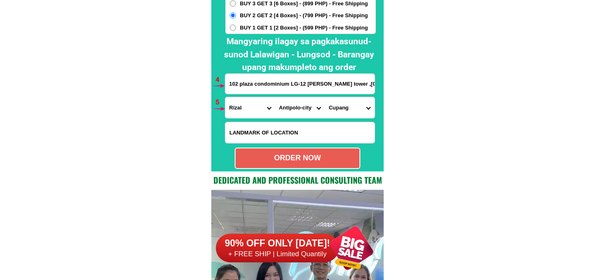
click at [282, 165] on div "ORDER NOW" at bounding box center [297, 158] width 125 height 21
radio input "true"
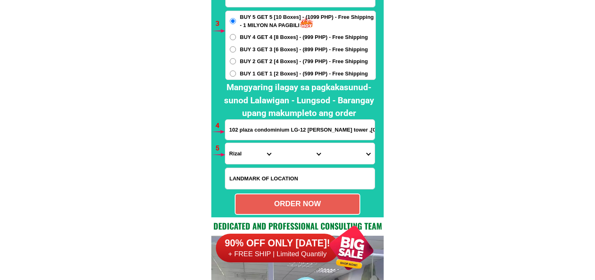
scroll to position [5984, 0]
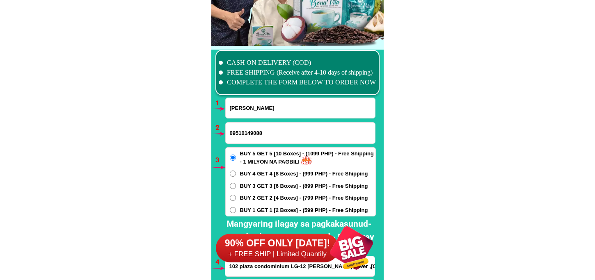
click at [245, 112] on input "jun Dalida" at bounding box center [300, 108] width 149 height 20
paste input "Teresita Arellano Perez"
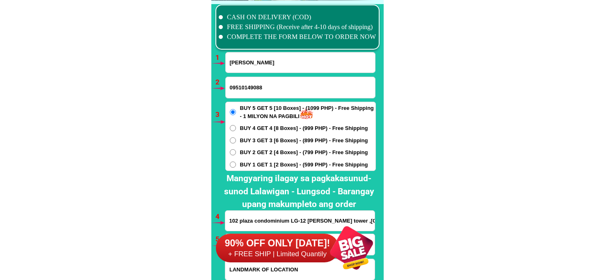
type input "Teresita Arellano Perez"
click at [244, 89] on input "09510149088" at bounding box center [300, 87] width 149 height 21
paste input "0975 528 6078"
click at [253, 88] on input "0975 528 6078" at bounding box center [300, 87] width 149 height 21
click at [244, 88] on input "0975 5286078" at bounding box center [300, 87] width 149 height 21
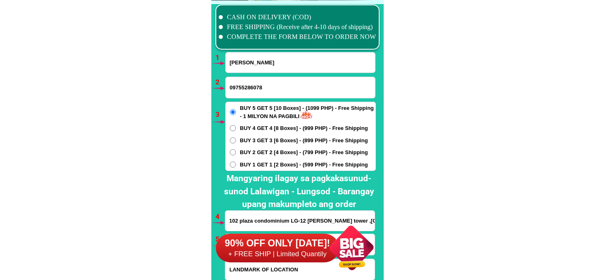
type input "09755286078"
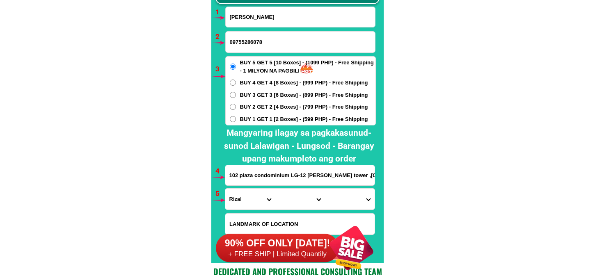
click at [249, 172] on input "102 plaza condominium LG-12 Elaine tower ,atis Rd pagrai hills,cupang Antipolo …" at bounding box center [299, 175] width 149 height 20
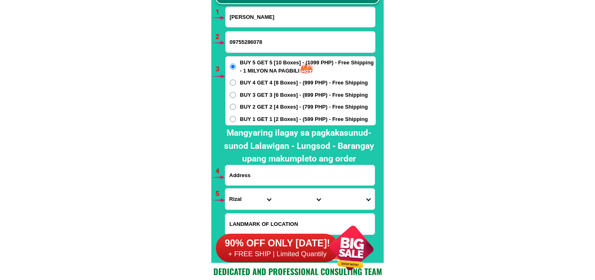
paste input "Mercedes Homes Blk 2 Lot 10 Parcel 1 Sorosoro Ilaya Batangas City Near SIDC"
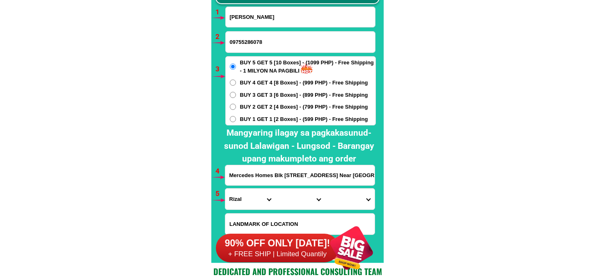
scroll to position [0, 55]
type input "Mercedes Homes Blk 2 Lot 10 Parcel 1 Sorosoro Ilaya Batangas City Near SIDC"
click at [253, 194] on select "Province [GEOGRAPHIC_DATA] [GEOGRAPHIC_DATA] [GEOGRAPHIC_DATA] [GEOGRAPHIC_DATA…" at bounding box center [250, 199] width 50 height 21
select select "63_108"
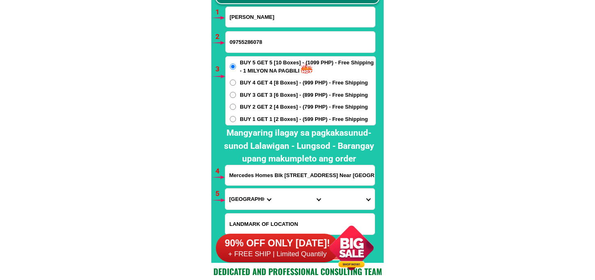
click at [225, 189] on select "Province [GEOGRAPHIC_DATA] [GEOGRAPHIC_DATA] [GEOGRAPHIC_DATA] [GEOGRAPHIC_DATA…" at bounding box center [250, 199] width 50 height 21
click at [292, 199] on select "City Agoncillo Alitagtag Allacapan Balayan Batangas-balete Batangas-city Batang…" at bounding box center [300, 199] width 50 height 21
select select "63_108997"
click at [275, 189] on select "City Agoncillo Alitagtag Allacapan Balayan Batangas-balete Batangas-city Batang…" at bounding box center [300, 199] width 50 height 21
drag, startPoint x: 351, startPoint y: 195, endPoint x: 351, endPoint y: 189, distance: 5.7
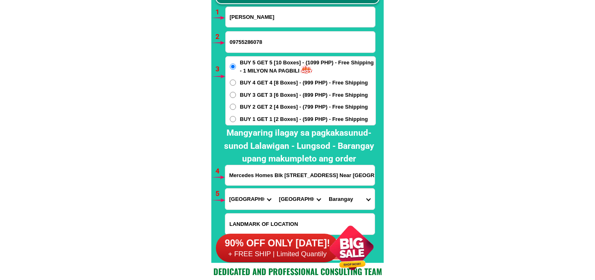
click at [351, 193] on select "Barangay Alangilan Balagtas Balete Banaba center Banaba ibaba Banaba kanluran B…" at bounding box center [349, 199] width 50 height 21
click at [324, 189] on select "Barangay Alangilan Balagtas Balete Banaba center Banaba ibaba Banaba kanluran B…" at bounding box center [349, 199] width 50 height 21
click at [355, 204] on select "Barangay Alangilan Balagtas Balete Banaba center Banaba ibaba Banaba kanluran B…" at bounding box center [349, 199] width 50 height 21
select select "63_108997940"
click at [324, 189] on select "Barangay Alangilan Balagtas Balete Banaba center Banaba ibaba Banaba kanluran B…" at bounding box center [349, 199] width 50 height 21
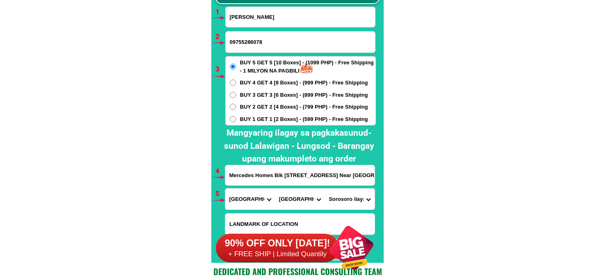
scroll to position [6121, 0]
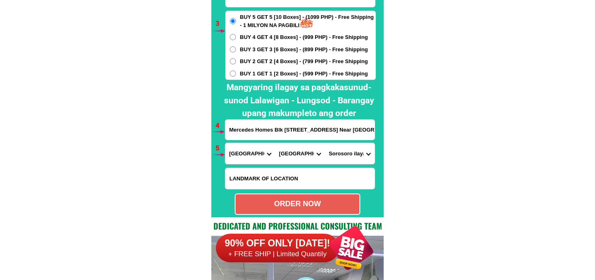
click at [278, 55] on div "BUY 5 GET 5 [10 Boxes] - (1099 PHP) - Free Shipping - 1 MILYON NA PAGBILI BUY 4…" at bounding box center [300, 45] width 150 height 69
click at [278, 62] on span "BUY 2 GET 2 [4 Boxes] - (799 PHP) - Free Shipping" at bounding box center [304, 61] width 128 height 8
click at [236, 62] on input "BUY 2 GET 2 [4 Boxes] - (799 PHP) - Free Shipping" at bounding box center [233, 61] width 6 height 6
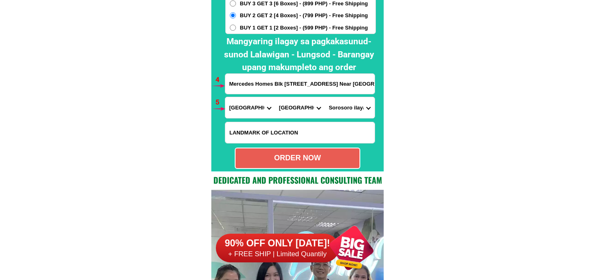
drag, startPoint x: 292, startPoint y: 163, endPoint x: 292, endPoint y: 178, distance: 14.8
click at [293, 164] on div "ORDER NOW" at bounding box center [297, 158] width 124 height 11
radio input "true"
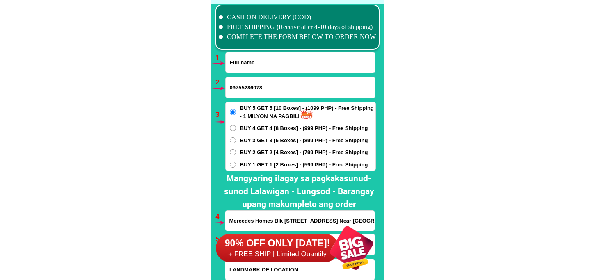
click at [270, 65] on input "Input full_name" at bounding box center [300, 62] width 149 height 20
paste input "Emma Caniedo"
type input "Emma Caniedo"
click at [248, 83] on input "Input phone_number" at bounding box center [300, 87] width 149 height 21
paste input "09563117654"
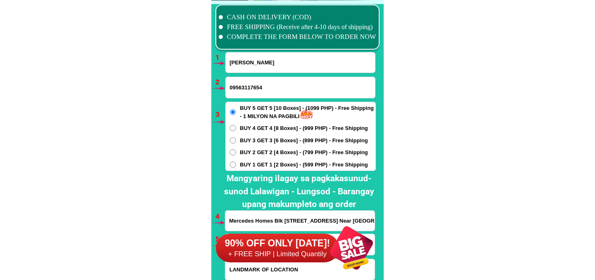
type input "09563117654"
click at [257, 165] on span "BUY 1 GET 1 [2 Boxes] - (599 PHP) - Free Shipping" at bounding box center [304, 165] width 128 height 8
click at [236, 165] on input "BUY 1 GET 1 [2 Boxes] - (599 PHP) - Free Shipping" at bounding box center [233, 165] width 6 height 6
radio input "true"
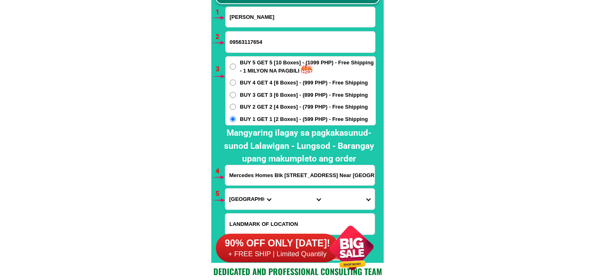
scroll to position [6121, 0]
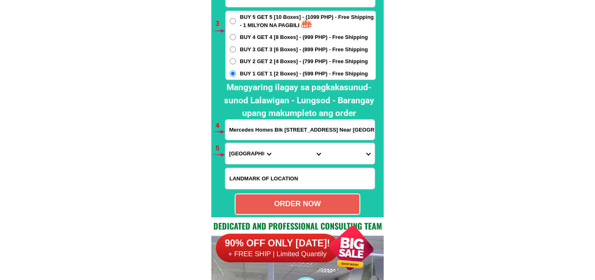
click at [259, 126] on input "Mercedes Homes Blk 2 Lot 10 Parcel 1 Sorosoro Ilaya Batangas City Near SIDC" at bounding box center [299, 130] width 149 height 20
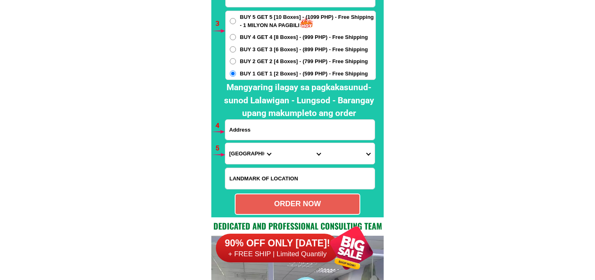
paste input "Orddr emma caniedo libj{ lamao batangas city 09563117654 near lamao chapel"
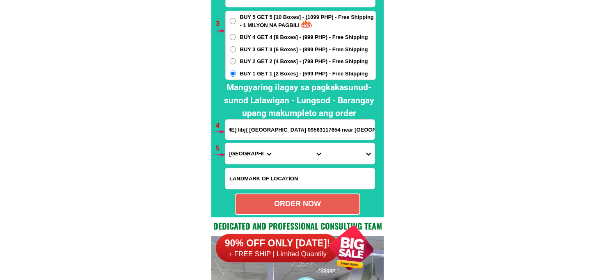
type input "Orddr emma caniedo libj{ lamao batangas city 09563117654 near lamao chapel"
click at [257, 153] on select "Province [GEOGRAPHIC_DATA] [GEOGRAPHIC_DATA] [GEOGRAPHIC_DATA] [GEOGRAPHIC_DATA…" at bounding box center [250, 153] width 50 height 21
select select "63_108"
click at [225, 143] on select "Province [GEOGRAPHIC_DATA] [GEOGRAPHIC_DATA] [GEOGRAPHIC_DATA] [GEOGRAPHIC_DATA…" at bounding box center [250, 153] width 50 height 21
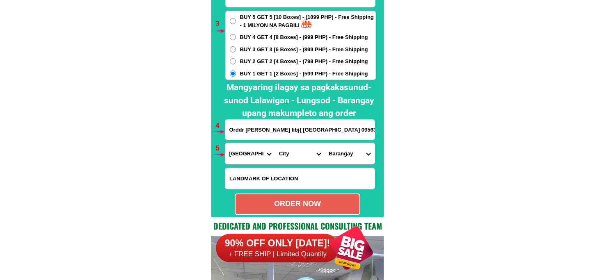
drag, startPoint x: 288, startPoint y: 153, endPoint x: 288, endPoint y: 145, distance: 8.6
click at [288, 153] on select "City Agoncillo Alitagtag Allacapan Balayan Batangas-balete Batangas-city Batang…" at bounding box center [300, 153] width 50 height 21
select select "63_108997"
click at [275, 143] on select "City Agoncillo Alitagtag Allacapan Balayan Batangas-balete Batangas-city Batang…" at bounding box center [300, 153] width 50 height 21
click at [343, 148] on select "Barangay Alangilan Balagtas Balete Banaba center Banaba ibaba Banaba kanluran B…" at bounding box center [349, 153] width 50 height 21
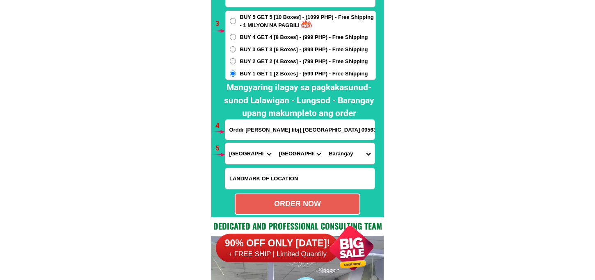
select select "63_1089973459"
click at [312, 156] on select "City Agoncillo Alitagtag Allacapan Balayan Batangas-balete Batangas-city Batang…" at bounding box center [300, 153] width 50 height 21
click at [337, 158] on select "Barangay Alangilan Balagtas Balete Banaba center Banaba ibaba Banaba kanluran B…" at bounding box center [349, 153] width 50 height 21
click at [362, 157] on select "Barangay Alangilan Balagtas Balete Banaba center Banaba ibaba Banaba kanluran B…" at bounding box center [349, 153] width 50 height 21
click at [350, 146] on select "Barangay Alangilan Balagtas Balete Banaba center Banaba ibaba Banaba kanluran B…" at bounding box center [349, 153] width 50 height 21
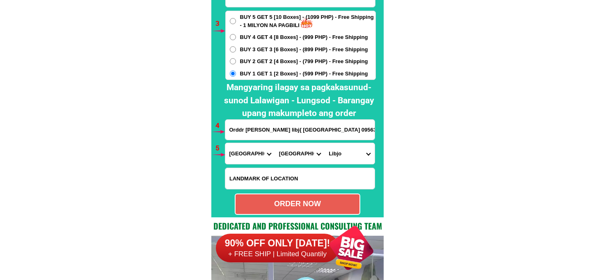
scroll to position [6075, 0]
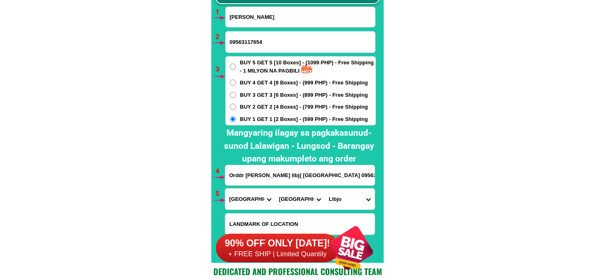
click at [288, 196] on select "City Agoncillo Alitagtag Allacapan Balayan Batangas-balete Batangas-city Batang…" at bounding box center [300, 199] width 50 height 21
drag, startPoint x: 289, startPoint y: 207, endPoint x: 289, endPoint y: 202, distance: 4.9
click at [289, 203] on select "City Agoncillo Alitagtag Allacapan Balayan Batangas-balete Batangas-city Batang…" at bounding box center [300, 199] width 50 height 21
click at [294, 204] on select "City Agoncillo Alitagtag Allacapan Balayan Batangas-balete Batangas-city Batang…" at bounding box center [300, 199] width 50 height 21
click at [275, 189] on select "City Agoncillo Alitagtag Allacapan Balayan Batangas-balete Batangas-city Batang…" at bounding box center [300, 199] width 50 height 21
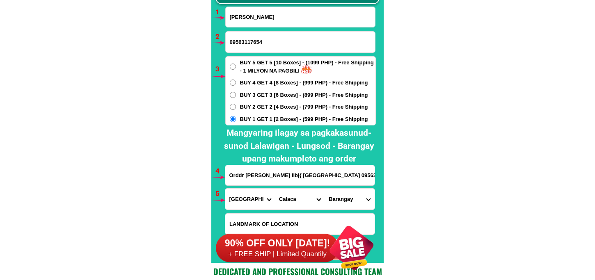
click at [337, 202] on select "Barangay Baclas Bagong tubig Balimbing Bambang Barangay 1 (pob.) Barangay 2 (po…" at bounding box center [349, 199] width 50 height 21
click at [349, 192] on select "Barangay Baclas Bagong tubig Balimbing Bambang Barangay 1 (pob.) Barangay 2 (po…" at bounding box center [349, 199] width 50 height 21
click at [288, 195] on select "City Agoncillo Alitagtag Allacapan Balayan Batangas-balete Batangas-city Batang…" at bounding box center [300, 199] width 50 height 21
select select "63_108997"
click at [275, 189] on select "City Agoncillo Alitagtag Allacapan Balayan Batangas-balete Batangas-city Batang…" at bounding box center [300, 199] width 50 height 21
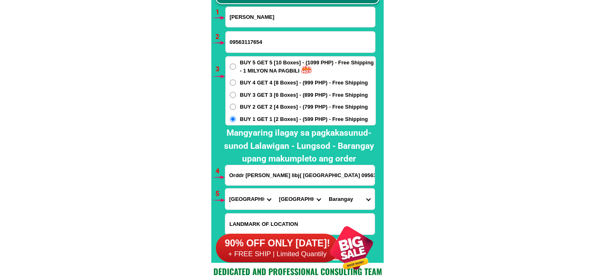
click at [353, 195] on select "Barangay Alangilan Balagtas Balete Banaba center Banaba ibaba Banaba kanluran B…" at bounding box center [349, 199] width 50 height 21
select select "63_1089973459"
click at [324, 189] on select "Barangay Alangilan Balagtas Balete Banaba center Banaba ibaba Banaba kanluran B…" at bounding box center [349, 199] width 50 height 21
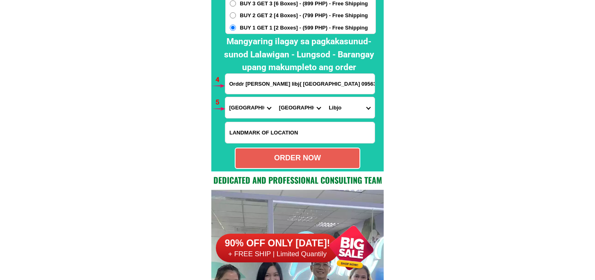
click at [330, 153] on div "ORDER NOW" at bounding box center [297, 158] width 124 height 11
type input "09563117654"
radio input "true"
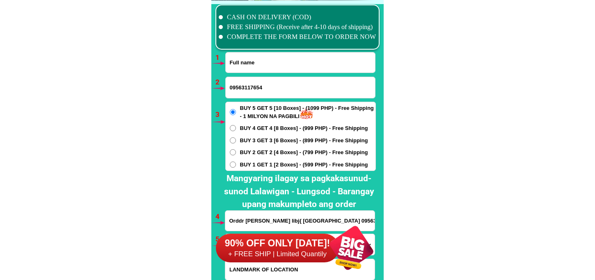
click at [294, 64] on input "Input full_name" at bounding box center [300, 62] width 149 height 20
paste input "Resty Juarez"
type input "Resty Juarez"
click at [275, 93] on input "09563117654" at bounding box center [300, 87] width 149 height 21
paste input "09651104031"
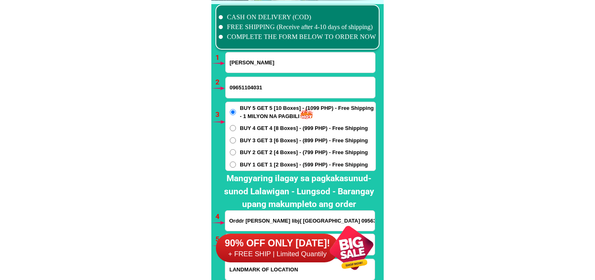
type input "09651104031"
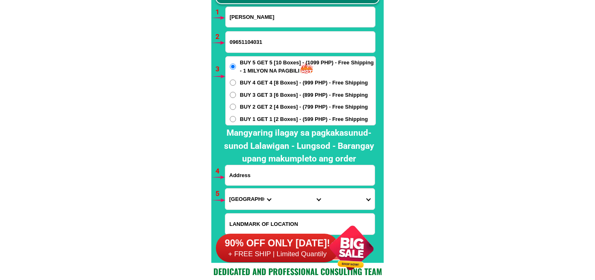
click at [271, 178] on input "Input address" at bounding box center [299, 175] width 149 height 20
paste input "Resty Juarez brgy Tambobong San Rafael Bulacan don Po nyo dalhin smen were huos…"
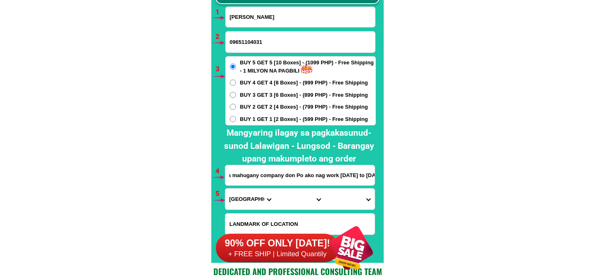
type input "Resty Juarez brgy Tambobong San Rafael Bulacan don Po nyo dalhin smen were huos…"
drag, startPoint x: 264, startPoint y: 116, endPoint x: 308, endPoint y: 46, distance: 82.4
click at [265, 116] on span "BUY 1 GET 1 [2 Boxes] - (599 PHP) - Free Shipping" at bounding box center [304, 119] width 128 height 8
click at [236, 116] on input "BUY 1 GET 1 [2 Boxes] - (599 PHP) - Free Shipping" at bounding box center [233, 119] width 6 height 6
radio input "true"
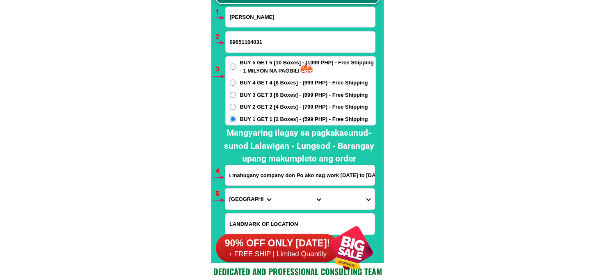
scroll to position [0, 0]
drag, startPoint x: 238, startPoint y: 197, endPoint x: 244, endPoint y: 189, distance: 10.3
click at [238, 196] on select "Province [GEOGRAPHIC_DATA] [GEOGRAPHIC_DATA] [GEOGRAPHIC_DATA] [GEOGRAPHIC_DATA…" at bounding box center [250, 199] width 50 height 21
select select "63_761"
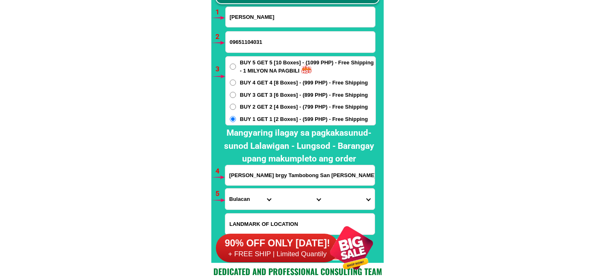
click at [225, 189] on select "Province [GEOGRAPHIC_DATA] [GEOGRAPHIC_DATA] [GEOGRAPHIC_DATA] [GEOGRAPHIC_DATA…" at bounding box center [250, 199] width 50 height 21
drag, startPoint x: 285, startPoint y: 198, endPoint x: 291, endPoint y: 189, distance: 11.4
click at [288, 194] on select "City Angat Balagtas Baliuag Bocaue Bulacan Bulacan-hagonoy Bulacan-plaridel Bul…" at bounding box center [300, 199] width 50 height 21
select select "63_761583"
click at [275, 189] on select "City Angat Balagtas Baliuag Bocaue Bulacan Bulacan-hagonoy Bulacan-plaridel Bul…" at bounding box center [300, 199] width 50 height 21
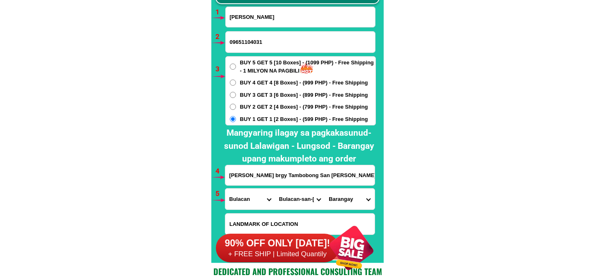
click at [335, 197] on select "Barangay Banca-banca Bma-balagtas Caingin Capihan Coral na bato Cruz na daan Da…" at bounding box center [349, 199] width 50 height 21
select select "63_761583233"
click at [324, 189] on select "Barangay Banca-banca Bma-balagtas Caingin Capihan Coral na bato Cruz na daan Da…" at bounding box center [349, 199] width 50 height 21
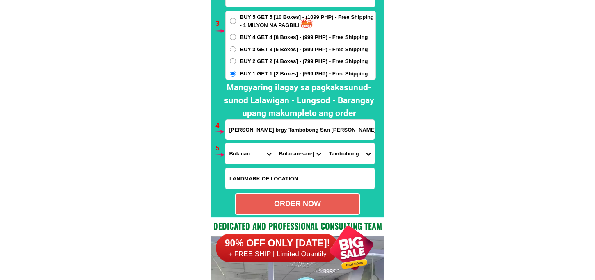
click at [270, 196] on div "ORDER NOW" at bounding box center [297, 204] width 125 height 21
type input "09651104031"
type input "Resty Juarez brgy Tambobong San Rafael Bulacan don Po nyo dalhin smen were huos…"
radio input "true"
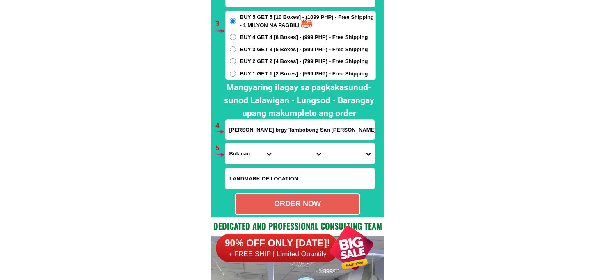
scroll to position [6030, 0]
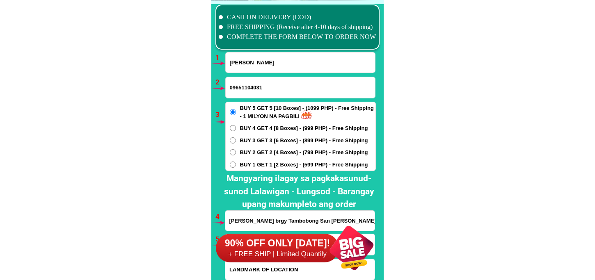
click at [253, 72] on input "Resty Juarez" at bounding box center [300, 62] width 149 height 20
paste input "Lilea Masendo Bañadera"
type input "Lilea Masendo Bañadera"
click at [255, 94] on input "Input phone_number" at bounding box center [300, 87] width 149 height 21
paste input "09122418090"
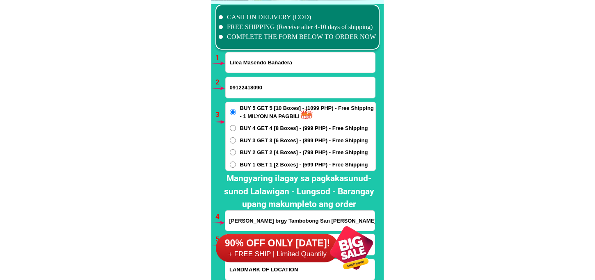
type input "09122418090"
click at [256, 153] on span "BUY 2 GET 2 [4 Boxes] - (799 PHP) - Free Shipping" at bounding box center [304, 152] width 128 height 8
click at [236, 153] on input "BUY 2 GET 2 [4 Boxes] - (799 PHP) - Free Shipping" at bounding box center [233, 152] width 6 height 6
radio input "true"
click at [251, 163] on span "BUY 1 GET 1 [2 Boxes] - (599 PHP) - Free Shipping" at bounding box center [304, 165] width 128 height 8
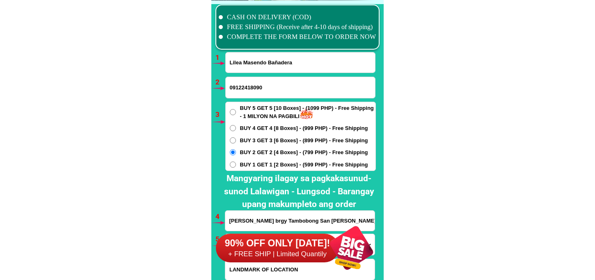
click at [236, 163] on input "BUY 1 GET 1 [2 Boxes] - (599 PHP) - Free Shipping" at bounding box center [233, 165] width 6 height 6
radio input "true"
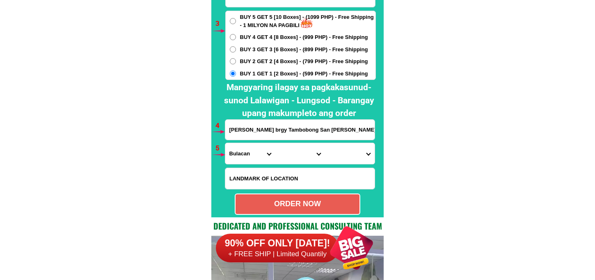
click at [264, 130] on input "Resty Juarez brgy Tambobong San Rafael Bulacan don Po nyo dalhin smen were huos…" at bounding box center [299, 130] width 149 height 20
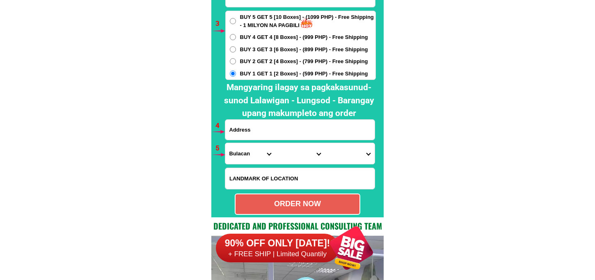
paste input "Lelia bañadera Reo Tuba bataraza palawan pentecostal boked 2x bataraza palawan"
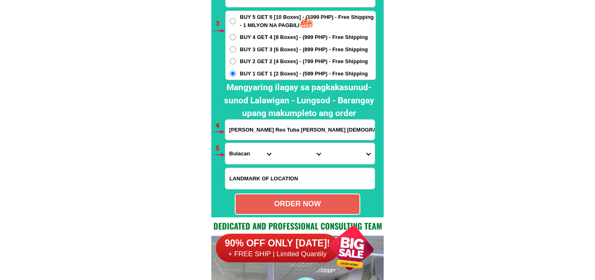
scroll to position [0, 66]
type input "Lelia bañadera Reo Tuba bataraza palawan pentecostal boked 2x bataraza palawan"
click at [244, 153] on select "Province [GEOGRAPHIC_DATA] [GEOGRAPHIC_DATA] [GEOGRAPHIC_DATA] [GEOGRAPHIC_DATA…" at bounding box center [250, 153] width 50 height 21
select select "63_811"
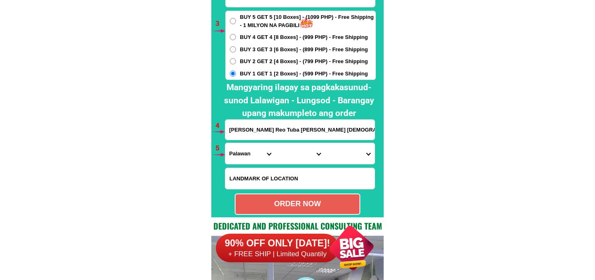
click at [225, 143] on select "Province [GEOGRAPHIC_DATA] [GEOGRAPHIC_DATA] [GEOGRAPHIC_DATA] [GEOGRAPHIC_DATA…" at bounding box center [250, 153] width 50 height 21
click at [298, 153] on select "City Aborlan Agutaya Araceli Balabac Bataraza Brookes-point Busuanga Cagayancil…" at bounding box center [300, 153] width 50 height 21
select select "63_8119950"
click at [275, 143] on select "City Aborlan Agutaya Araceli Balabac Bataraza Brookes-point Busuanga Cagayancil…" at bounding box center [300, 153] width 50 height 21
click at [336, 153] on select "Barangay Bono-bono Bulalacao Buliluyan Culandanum Igang-igang Inogbong Iwahig M…" at bounding box center [349, 153] width 50 height 21
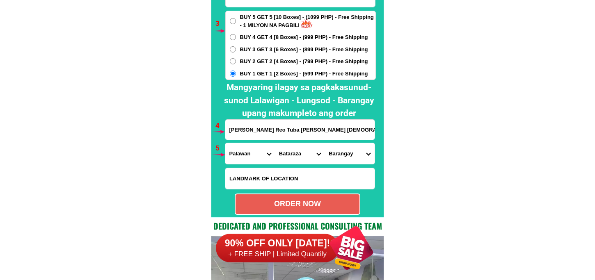
select select "63_81199508909"
click at [324, 143] on select "Barangay Bono-bono Bulalacao Buliluyan Culandanum Igang-igang Inogbong Iwahig M…" at bounding box center [349, 153] width 50 height 21
drag, startPoint x: 333, startPoint y: 157, endPoint x: 339, endPoint y: 150, distance: 9.1
click at [334, 155] on select "Barangay Bono-bono Bulalacao Buliluyan Culandanum Igang-igang Inogbong Iwahig M…" at bounding box center [349, 153] width 50 height 21
drag, startPoint x: 421, startPoint y: 57, endPoint x: 399, endPoint y: 1, distance: 60.0
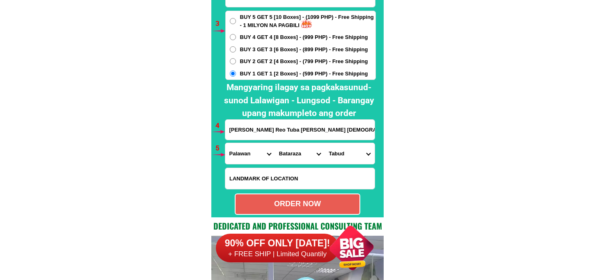
drag, startPoint x: 352, startPoint y: 154, endPoint x: 352, endPoint y: 150, distance: 4.5
click at [352, 154] on select "Barangay Bono-bono Bulalacao Buliluyan Culandanum Igang-igang Inogbong Iwahig M…" at bounding box center [349, 153] width 50 height 21
click at [324, 143] on select "Barangay Bono-bono Bulalacao Buliluyan Culandanum Igang-igang Inogbong Iwahig M…" at bounding box center [349, 153] width 50 height 21
click at [324, 198] on div "ORDER NOW" at bounding box center [297, 204] width 125 height 21
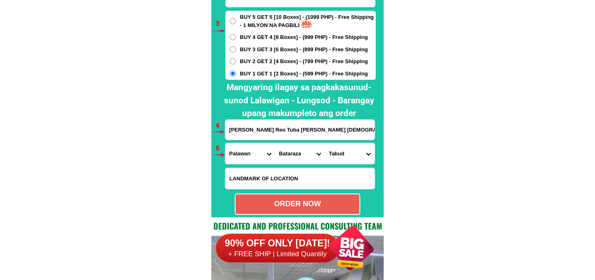
type input "09122418090"
type input "Lelia bañadera Reo Tuba bataraza palawan pentecostal boked 2x bataraza palawan"
radio input "true"
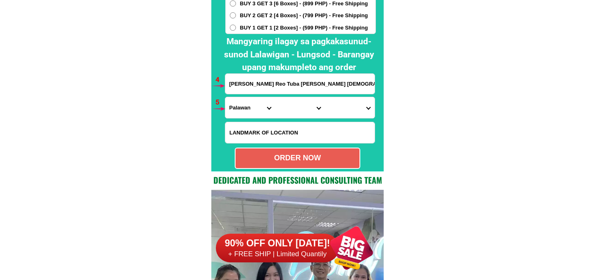
scroll to position [6030, 0]
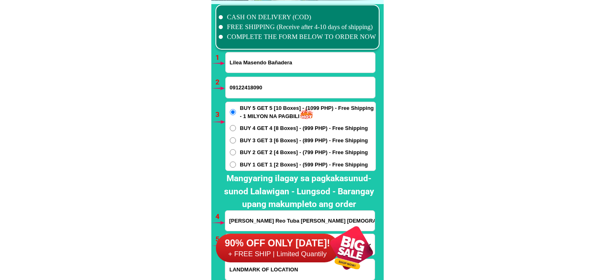
click at [259, 71] on input "Lilea Masendo Bañadera" at bounding box center [300, 62] width 149 height 20
paste input "Lisa Villanueva"
type input "Lisa Villanueva"
click at [253, 86] on input "Input phone_number" at bounding box center [300, 87] width 149 height 21
paste input "09363494229"
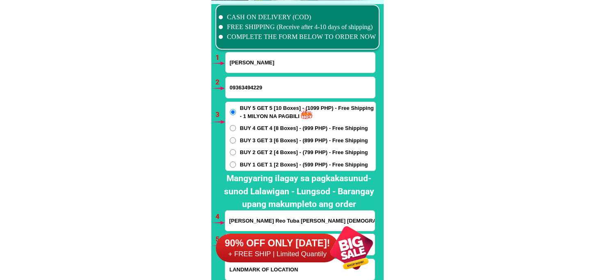
type input "09363494229"
click at [255, 162] on span "BUY 1 GET 1 [2 Boxes] - (599 PHP) - Free Shipping" at bounding box center [304, 165] width 128 height 8
click at [236, 162] on input "BUY 1 GET 1 [2 Boxes] - (599 PHP) - Free Shipping" at bounding box center [233, 165] width 6 height 6
radio input "true"
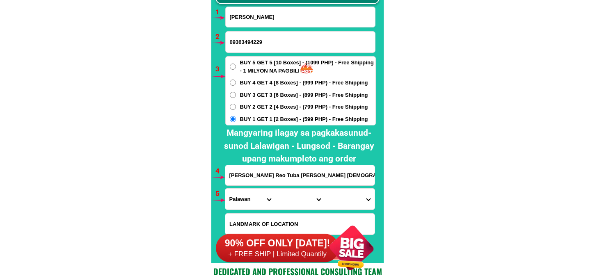
click at [263, 173] on input "Lelia bañadera Reo Tuba bataraza palawan pentecostal boked 2x bataraza palawan" at bounding box center [299, 175] width 149 height 20
paste input "saint dominic st dau near iglesia ni kristo brgy 168 north caloocan deparo calo…"
type input "saint dominic st dau near iglesia ni kristo brgy 168 north caloocan deparo calo…"
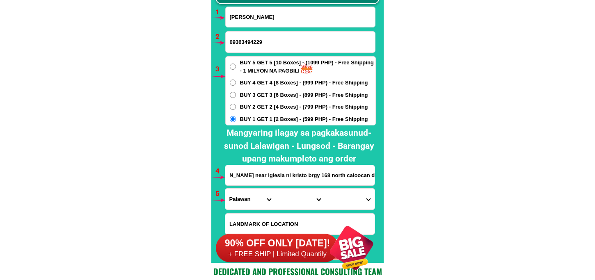
click at [238, 198] on select "Province [GEOGRAPHIC_DATA] [GEOGRAPHIC_DATA] [GEOGRAPHIC_DATA] [GEOGRAPHIC_DATA…" at bounding box center [250, 199] width 50 height 21
select select "63_219"
click at [225, 189] on select "Province [GEOGRAPHIC_DATA] [GEOGRAPHIC_DATA] [GEOGRAPHIC_DATA] [GEOGRAPHIC_DATA…" at bounding box center [250, 199] width 50 height 21
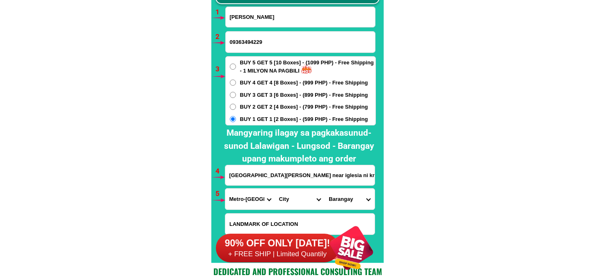
click at [284, 191] on select "City Binondo CALOOCAN Ermita Intramuros Las-pinas Makati Malabon-city Malate Ma…" at bounding box center [300, 199] width 50 height 21
select select "63_2199773"
click at [275, 189] on select "City Binondo CALOOCAN Ermita Intramuros Las-pinas Makati Malabon-city Malate Ma…" at bounding box center [300, 199] width 50 height 21
drag, startPoint x: 355, startPoint y: 194, endPoint x: 355, endPoint y: 188, distance: 6.2
click at [355, 194] on select "Barangay Barangay 1 Barangay 10 Barangay 100 Barangay 101 Barangay 102 Barangay…" at bounding box center [349, 199] width 50 height 21
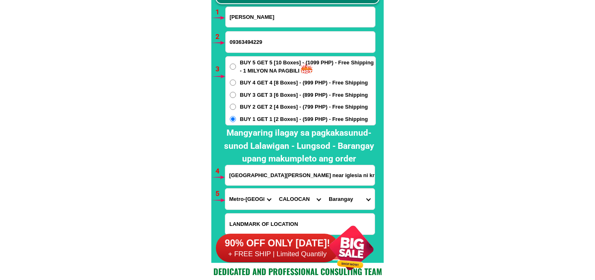
drag, startPoint x: 335, startPoint y: 196, endPoint x: 339, endPoint y: 189, distance: 7.9
click at [335, 195] on select "Barangay Barangay 1 Barangay 10 Barangay 100 Barangay 101 Barangay 102 Barangay…" at bounding box center [349, 199] width 50 height 21
select select "63_21997735185"
click at [324, 189] on select "Barangay Barangay 1 Barangay 10 Barangay 100 Barangay 101 Barangay 102 Barangay…" at bounding box center [349, 199] width 50 height 21
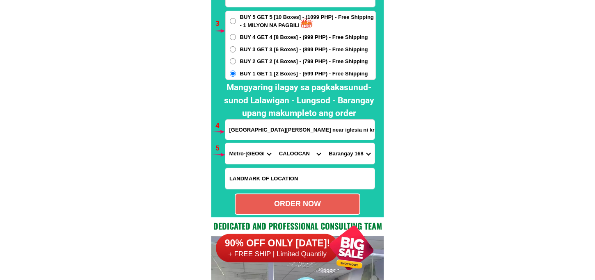
click at [285, 206] on div "ORDER NOW" at bounding box center [297, 203] width 124 height 11
radio input "true"
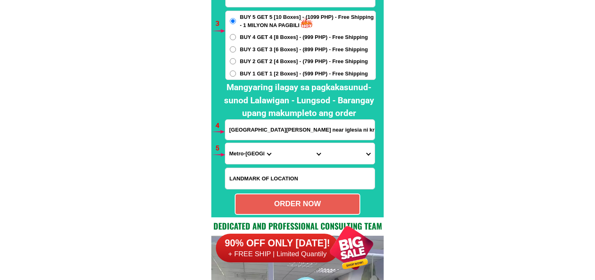
scroll to position [6030, 0]
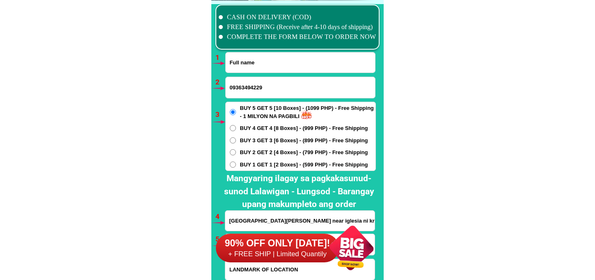
click at [283, 58] on input "Input full_name" at bounding box center [300, 62] width 149 height 20
paste input "Rosita G. Dela Peña"
type input "Rosita G. Dela Peña"
click at [279, 94] on input "09363494229" at bounding box center [300, 87] width 149 height 21
paste input "09088199922"
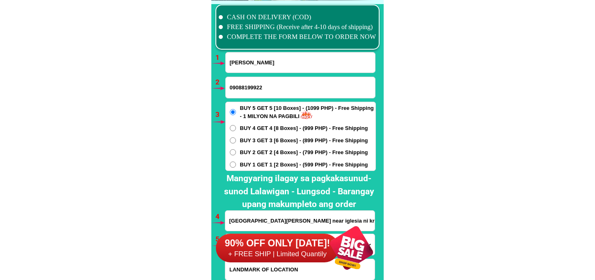
type input "09088199922"
click at [270, 141] on span "BUY 3 GET 3 [6 Boxes] - (899 PHP) - Free Shipping" at bounding box center [304, 141] width 128 height 8
click at [236, 141] on input "BUY 3 GET 3 [6 Boxes] - (899 PHP) - Free Shipping" at bounding box center [233, 140] width 6 height 6
radio input "true"
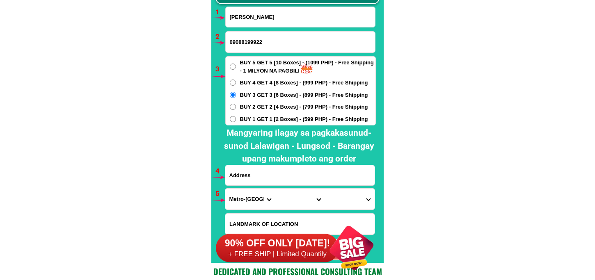
click at [275, 178] on input "Input address" at bounding box center [299, 175] width 149 height 20
paste input "P6 San Manuel, Lala, Lanao del Norte"
type input "P6 San Manuel, Lala, Lanao del Norte"
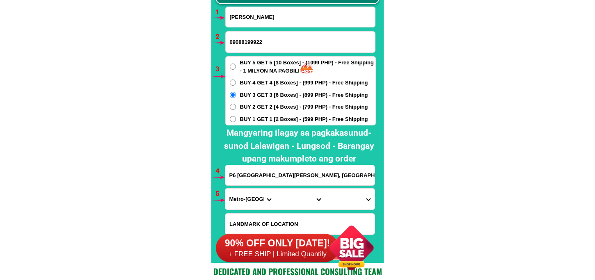
click at [237, 210] on div "Province Abra Agusan-del-norte Agusan-del-sur Aklan Albay Antique Apayao Aurora…" at bounding box center [300, 199] width 150 height 22
drag, startPoint x: 214, startPoint y: 204, endPoint x: 235, endPoint y: 200, distance: 21.4
click at [220, 204] on div at bounding box center [215, 199] width 15 height 15
click at [235, 199] on select "Province [GEOGRAPHIC_DATA] [GEOGRAPHIC_DATA] [GEOGRAPHIC_DATA] [GEOGRAPHIC_DATA…" at bounding box center [250, 199] width 50 height 21
select select "63_691"
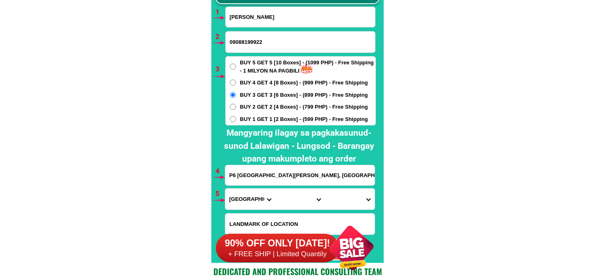
click at [225, 189] on select "Province [GEOGRAPHIC_DATA] [GEOGRAPHIC_DATA] [GEOGRAPHIC_DATA] [GEOGRAPHIC_DATA…" at bounding box center [250, 199] width 50 height 21
drag, startPoint x: 294, startPoint y: 204, endPoint x: 296, endPoint y: 191, distance: 13.2
click at [294, 203] on select "City Bacolod Baloi Baroy Iligan-city Kauswagan Kolambugan Lala Lanao-del-norte-…" at bounding box center [300, 199] width 50 height 21
select select "63_6913974"
click at [275, 189] on select "City Bacolod Baloi Baroy Iligan-city Kauswagan Kolambugan Lala Lanao-del-norte-…" at bounding box center [300, 199] width 50 height 21
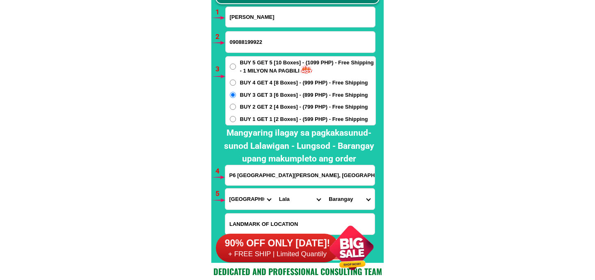
drag, startPoint x: 348, startPoint y: 195, endPoint x: 348, endPoint y: 183, distance: 11.5
click at [348, 183] on form "Rosita G. Dela Peña 09088199922 ORDER NOW P6 San Manuel, Lala, Lanao del Norte …" at bounding box center [300, 134] width 151 height 254
select select "63_69139747567"
click at [324, 189] on select "Barangay Abaga Andil Cabasagan Camalan Darumawang bucana Darumawang ilaya El sa…" at bounding box center [349, 199] width 50 height 21
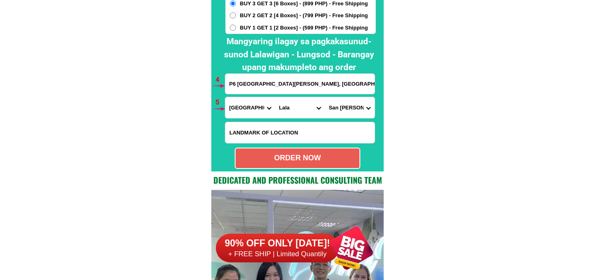
click at [303, 165] on div "ORDER NOW" at bounding box center [297, 158] width 125 height 21
radio input "true"
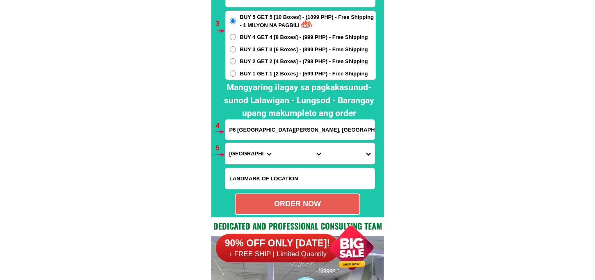
scroll to position [6030, 0]
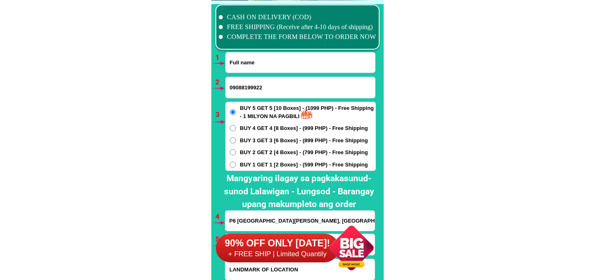
click at [269, 62] on input "Input full_name" at bounding box center [300, 62] width 149 height 20
paste input "Al Cañedo"
type input "Al Cañedo"
click at [264, 83] on input "09088199922" at bounding box center [300, 87] width 149 height 21
paste input "09061873483"
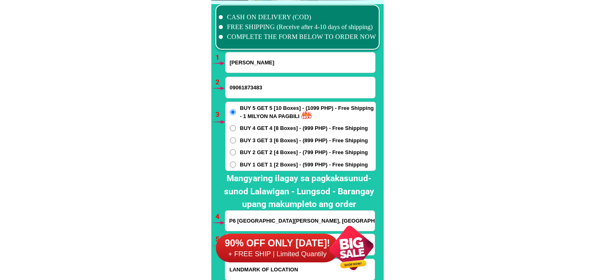
type input "09061873483"
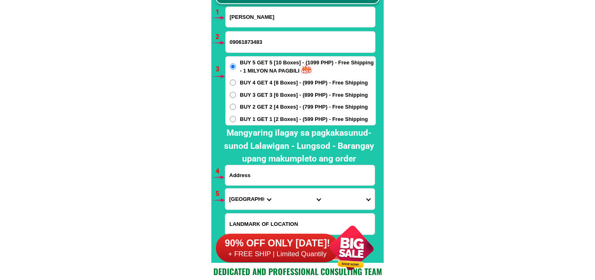
click at [267, 173] on input "Input address" at bounding box center [299, 175] width 149 height 20
paste input "purok Sunkist malasila Makilala North Cotabato likod ng hiskol"
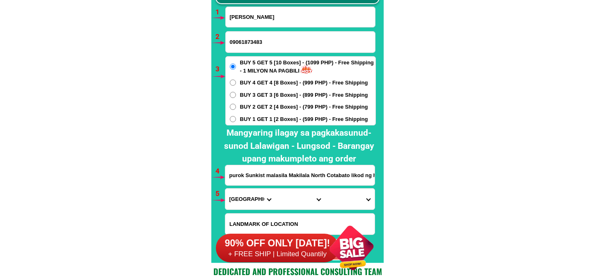
scroll to position [0, 14]
type input "purok Sunkist malasila Makilala North Cotabato likod ng hiskol"
click at [257, 204] on select "Province [GEOGRAPHIC_DATA] [GEOGRAPHIC_DATA] [GEOGRAPHIC_DATA] [GEOGRAPHIC_DATA…" at bounding box center [250, 199] width 50 height 21
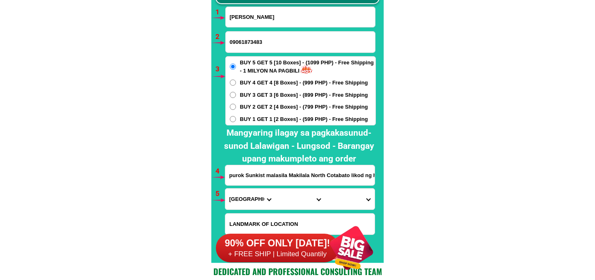
select select "63_170"
click at [225, 189] on select "Province [GEOGRAPHIC_DATA] [GEOGRAPHIC_DATA] [GEOGRAPHIC_DATA] [GEOGRAPHIC_DATA…" at bounding box center [250, 199] width 50 height 21
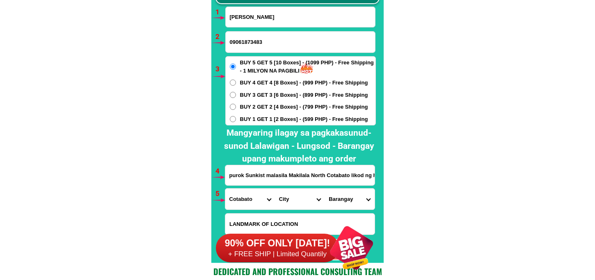
drag, startPoint x: 283, startPoint y: 195, endPoint x: 285, endPoint y: 189, distance: 6.1
click at [284, 191] on select "City Alamada Aleosan Antipas Arakan Banisilan Cotabato-city Kabacan Kidapawan-c…" at bounding box center [300, 199] width 50 height 21
select select "63_170548"
click at [275, 189] on select "City Alamada Aleosan Antipas Arakan Banisilan Cotabato-city Kabacan Kidapawan-c…" at bounding box center [300, 199] width 50 height 21
click at [345, 196] on select "Barangay Batasan Bato Biangan Buena vida Buhay Bulakanon Cabilao Concepcion Dag…" at bounding box center [349, 199] width 50 height 21
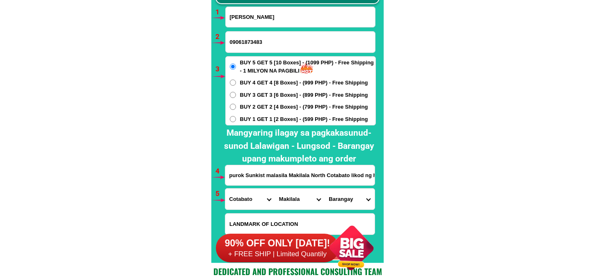
select select "63_1705484499"
click at [324, 189] on select "Barangay Batasan Bato Biangan Buena vida Buhay Bulakanon Cabilao Concepcion Dag…" at bounding box center [349, 199] width 50 height 21
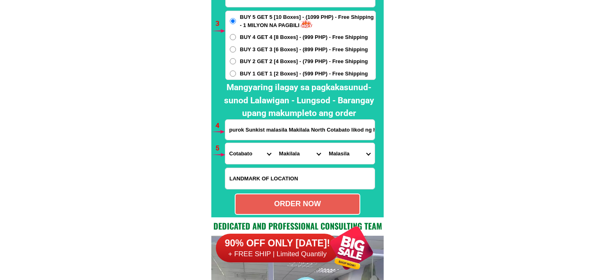
click at [287, 204] on div "ORDER NOW" at bounding box center [297, 203] width 124 height 11
radio input "true"
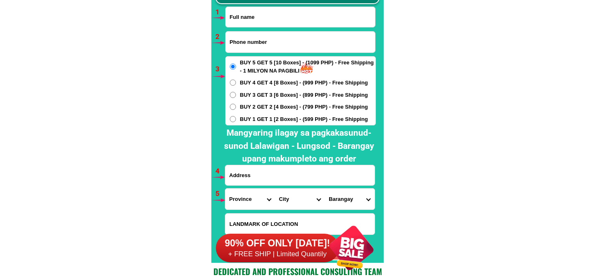
click at [261, 23] on input "Input full_name" at bounding box center [300, 17] width 149 height 20
paste input "[PERSON_NAME]"
type input "[PERSON_NAME]"
click at [258, 43] on input "Input phone_number" at bounding box center [300, 42] width 149 height 21
paste input "09915866727"
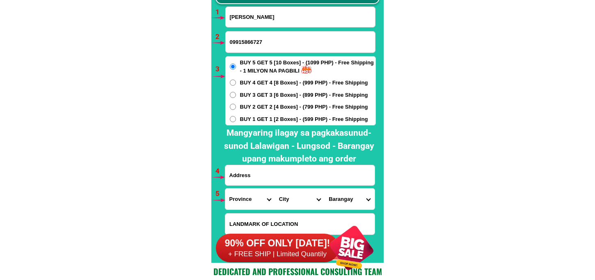
type input "09915866727"
click at [265, 171] on input "Input address" at bounding box center [299, 175] width 149 height 20
paste input "Blk7lot28 phase2 [GEOGRAPHIC_DATA][PERSON_NAME] [STREET_ADDRESS][GEOGRAPHIC_DAT…"
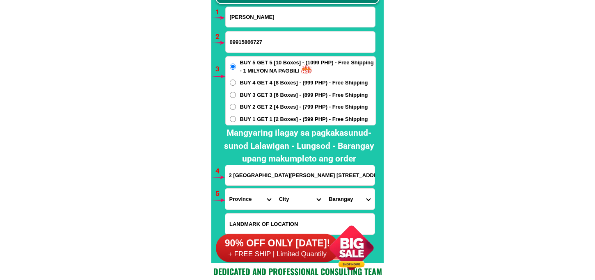
type input "Blk7lot28 phase2 [GEOGRAPHIC_DATA][PERSON_NAME] [STREET_ADDRESS][GEOGRAPHIC_DAT…"
drag, startPoint x: 236, startPoint y: 204, endPoint x: 241, endPoint y: 193, distance: 12.0
click at [236, 204] on select "Province [GEOGRAPHIC_DATA] [GEOGRAPHIC_DATA] [GEOGRAPHIC_DATA] [GEOGRAPHIC_DATA…" at bounding box center [250, 199] width 50 height 21
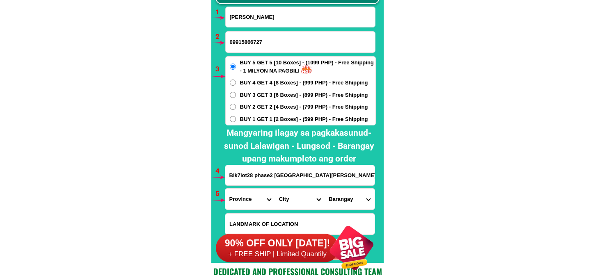
select select "63_904"
click at [225, 189] on select "Province [GEOGRAPHIC_DATA] [GEOGRAPHIC_DATA] [GEOGRAPHIC_DATA] [GEOGRAPHIC_DATA…" at bounding box center [250, 199] width 50 height 21
click at [291, 202] on select "City [GEOGRAPHIC_DATA] [GEOGRAPHIC_DATA]-city [GEOGRAPHIC_DATA] [GEOGRAPHIC_DAT…" at bounding box center [300, 199] width 50 height 21
select select "63_9048628"
click at [275, 189] on select "City [GEOGRAPHIC_DATA] [GEOGRAPHIC_DATA]-city [GEOGRAPHIC_DATA] [GEOGRAPHIC_DAT…" at bounding box center [300, 199] width 50 height 21
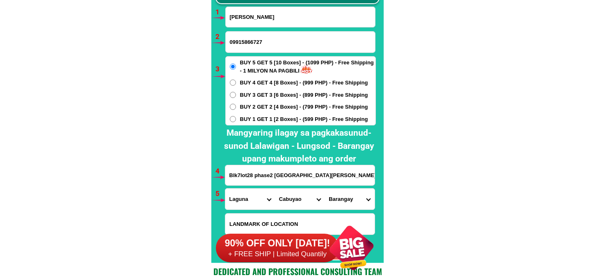
click at [333, 207] on select "Barangay Baclaran Banaybanay Banlic Barangay dos (pob.) [GEOGRAPHIC_DATA] (pob.…" at bounding box center [349, 199] width 50 height 21
select select "63_90486287001"
click at [324, 189] on select "Barangay Baclaran Banaybanay Banlic Barangay dos (pob.) [GEOGRAPHIC_DATA] (pob.…" at bounding box center [349, 199] width 50 height 21
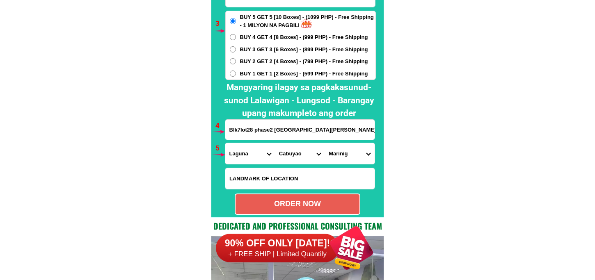
click at [287, 202] on div "ORDER NOW" at bounding box center [297, 203] width 124 height 11
type input "[PERSON_NAME]"
radio input "true"
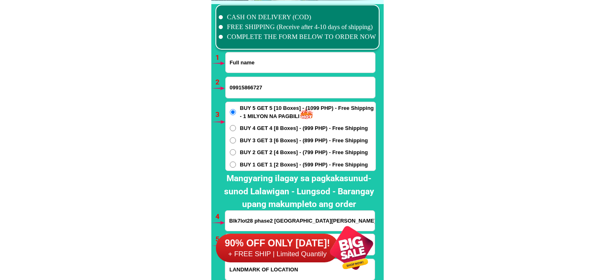
drag, startPoint x: 267, startPoint y: 61, endPoint x: 271, endPoint y: 66, distance: 6.7
click at [267, 61] on input "Input full_name" at bounding box center [300, 62] width 149 height 20
paste input "[PERSON_NAME]"
type input "[PERSON_NAME]"
click at [253, 86] on input "Input phone_number" at bounding box center [300, 87] width 149 height 21
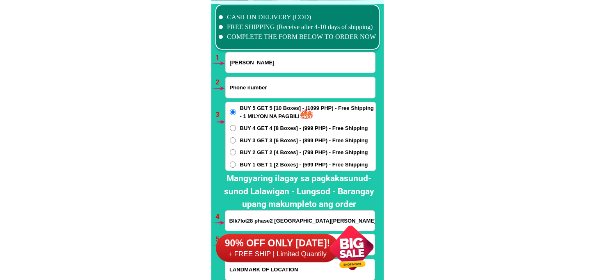
paste input "09758463211"
type input "09758463211"
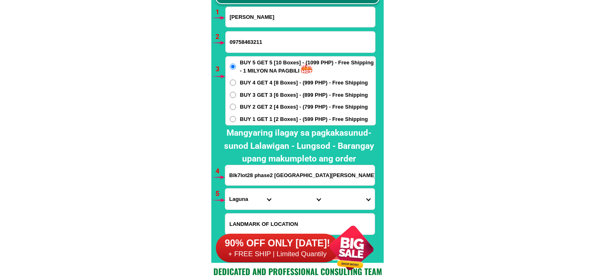
drag, startPoint x: 247, startPoint y: 175, endPoint x: 255, endPoint y: 133, distance: 42.6
click at [247, 175] on input "Blk7lot28 phase2 [GEOGRAPHIC_DATA][PERSON_NAME] [STREET_ADDRESS][GEOGRAPHIC_DAT…" at bounding box center [299, 175] width 149 height 20
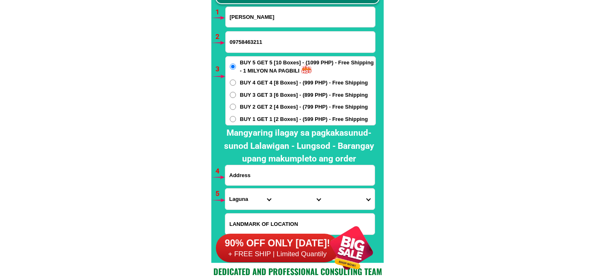
paste input "C/o [PERSON_NAME]"
type input "C/o [PERSON_NAME]"
click at [248, 105] on span "BUY 2 GET 2 [4 Boxes] - (799 PHP) - Free Shipping" at bounding box center [304, 107] width 128 height 8
click at [236, 105] on input "BUY 2 GET 2 [4 Boxes] - (799 PHP) - Free Shipping" at bounding box center [233, 107] width 6 height 6
radio input "true"
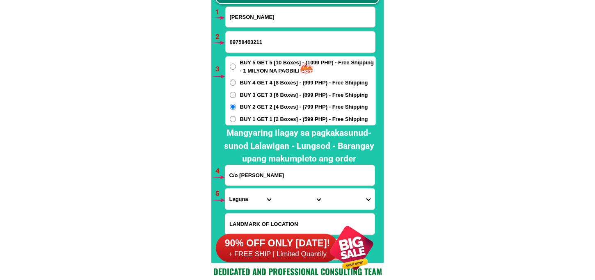
click at [277, 23] on input "[PERSON_NAME]" at bounding box center [300, 17] width 149 height 20
paste input "(09354549737)"
type input "[PERSON_NAME] (09354549737)"
click at [261, 176] on input "C/o [PERSON_NAME]" at bounding box center [299, 175] width 149 height 20
drag, startPoint x: 301, startPoint y: 176, endPoint x: 136, endPoint y: 176, distance: 164.8
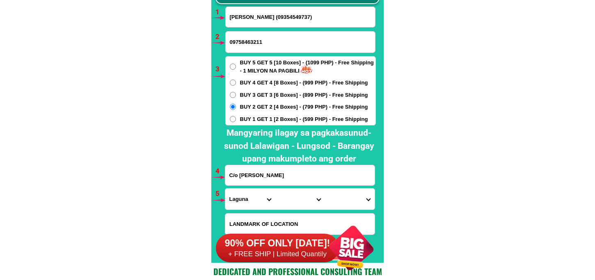
paste input "(09354549737) 538 Purok 6 Mandasig Candaba Pampanga *Landmark [PERSON_NAME] (na…"
type input "C/o [PERSON_NAME] (09354549737) 538 Purok 6 Mandasig Candaba Pampanga *Landmark…"
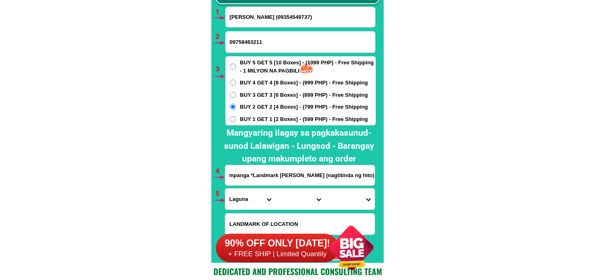
drag, startPoint x: 255, startPoint y: 195, endPoint x: 259, endPoint y: 189, distance: 6.8
click at [255, 195] on select "Province [GEOGRAPHIC_DATA] [GEOGRAPHIC_DATA] [GEOGRAPHIC_DATA] [GEOGRAPHIC_DATA…" at bounding box center [250, 199] width 50 height 21
select select "63_779"
click at [225, 189] on select "Province [GEOGRAPHIC_DATA] [GEOGRAPHIC_DATA] [GEOGRAPHIC_DATA] [GEOGRAPHIC_DATA…" at bounding box center [250, 199] width 50 height 21
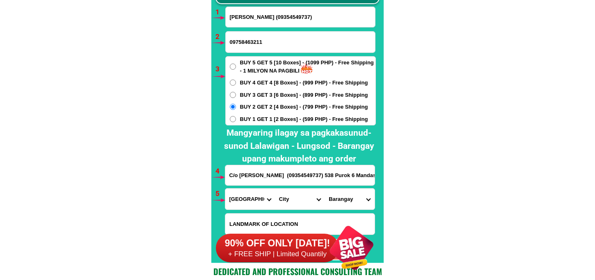
click at [289, 205] on select "City [GEOGRAPHIC_DATA]-city [GEOGRAPHIC_DATA] Arayat Bacolor [GEOGRAPHIC_DATA] …" at bounding box center [300, 199] width 50 height 21
select select "63_7798294"
click at [275, 189] on select "City [GEOGRAPHIC_DATA]-city [GEOGRAPHIC_DATA] Arayat Bacolor [GEOGRAPHIC_DATA] …" at bounding box center [300, 199] width 50 height 21
click at [351, 199] on select "Barangay Bahay [PERSON_NAME] [PERSON_NAME] Buas (pob.) Cuayang bugtong Dalayap …" at bounding box center [349, 199] width 50 height 21
select select "63_77982949320"
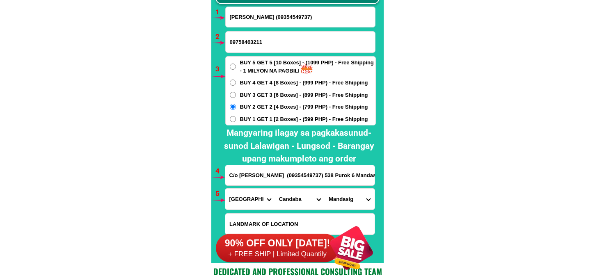
click at [324, 189] on select "Barangay Bahay [PERSON_NAME] [PERSON_NAME] Buas (pob.) Cuayang bugtong Dalayap …" at bounding box center [349, 199] width 50 height 21
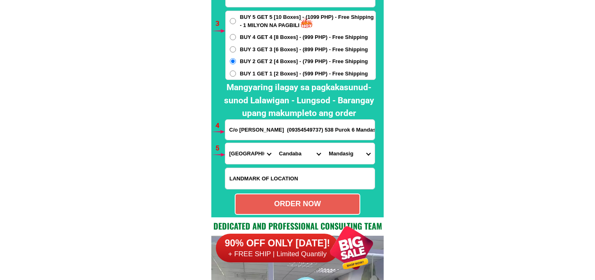
click at [283, 199] on div "ORDER NOW" at bounding box center [297, 203] width 124 height 11
radio input "true"
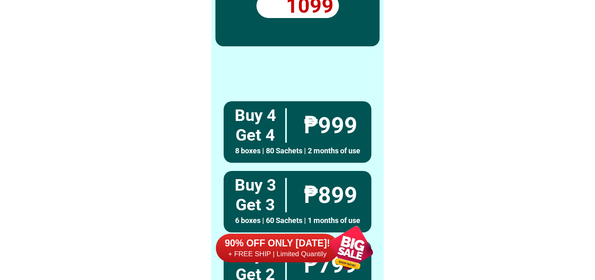
scroll to position [6029, 0]
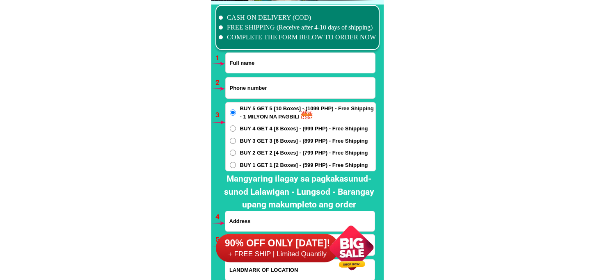
click at [272, 68] on input "Input full_name" at bounding box center [300, 63] width 149 height 20
paste input "Ligaya b gaviola"
type input "Ligaya b gaviola"
click at [267, 96] on input "Input phone_number" at bounding box center [300, 87] width 149 height 21
paste input "09070606785"
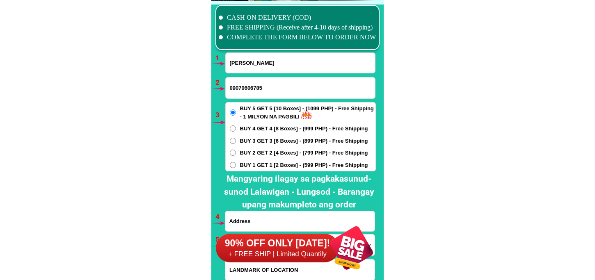
type input "09070606785"
drag, startPoint x: 260, startPoint y: 172, endPoint x: 260, endPoint y: 166, distance: 5.7
click at [260, 170] on div "CASH ON DELIVERY (COD) FREE SHIPPING (Receive after 4-10 days of shipping) COMP…" at bounding box center [297, 155] width 172 height 308
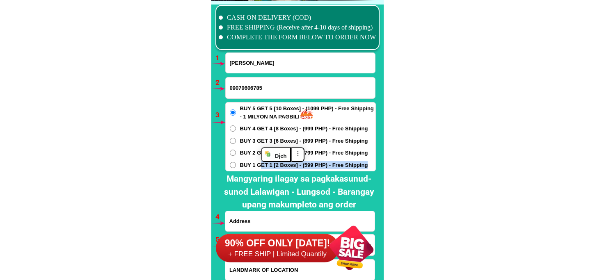
click at [260, 165] on span "BUY 1 GET 1 [2 Boxes] - (599 PHP) - Free Shipping" at bounding box center [304, 165] width 128 height 8
click at [236, 165] on input "BUY 1 GET 1 [2 Boxes] - (599 PHP) - Free Shipping" at bounding box center [233, 165] width 6 height 6
radio input "true"
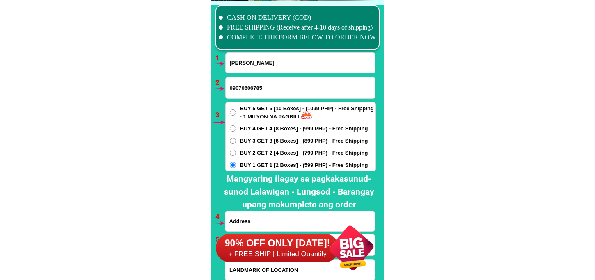
scroll to position [6075, 0]
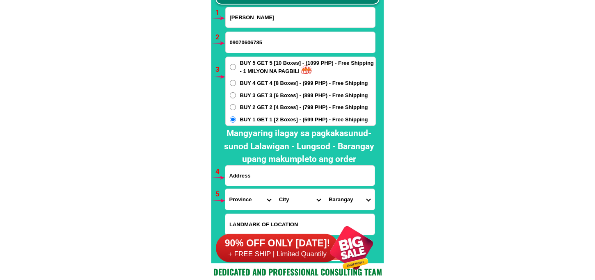
drag, startPoint x: 296, startPoint y: 170, endPoint x: 298, endPoint y: 178, distance: 8.9
click at [296, 170] on input "Input address" at bounding box center [299, 176] width 149 height 20
paste input "cell 1 upper de Guzman .Gordon heights olong.cty"
type input "cell 1 upper de Guzman .Gordon heights olong.cty"
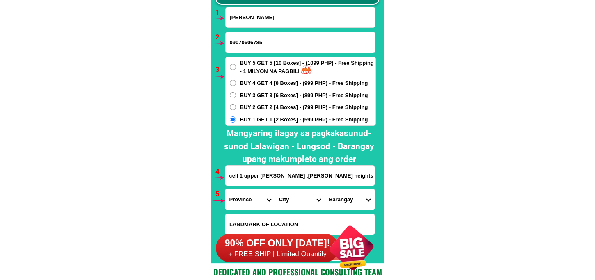
click at [241, 195] on select "Province [GEOGRAPHIC_DATA] [GEOGRAPHIC_DATA] [GEOGRAPHIC_DATA] [GEOGRAPHIC_DATA…" at bounding box center [250, 199] width 50 height 21
select select "63_803"
click at [225, 189] on select "Province [GEOGRAPHIC_DATA] [GEOGRAPHIC_DATA] [GEOGRAPHIC_DATA] [GEOGRAPHIC_DATA…" at bounding box center [250, 199] width 50 height 21
drag, startPoint x: 287, startPoint y: 199, endPoint x: 290, endPoint y: 191, distance: 8.7
click at [287, 199] on select "City Botolan Cabangan Castillejos Iba Masinloc Olongapo-city Palauig San-felipe…" at bounding box center [300, 199] width 50 height 21
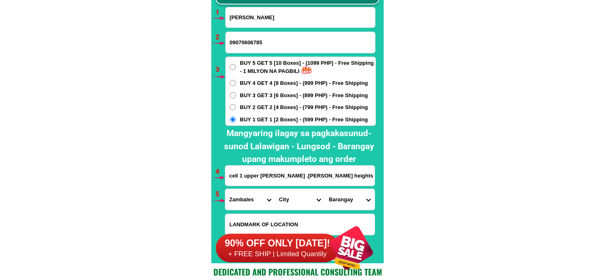
select select "63_8032327"
click at [275, 189] on select "City Botolan Cabangan Castillejos Iba Masinloc Olongapo-city Palauig San-felipe…" at bounding box center [300, 199] width 50 height 21
click at [334, 197] on select "Barangay Asinan Banicain Barreto East bajac-bajac East tapinac Gordon heights K…" at bounding box center [349, 199] width 50 height 21
select select "63_80323278327"
click at [324, 189] on select "Barangay Asinan Banicain Barreto East bajac-bajac East tapinac Gordon heights K…" at bounding box center [349, 199] width 50 height 21
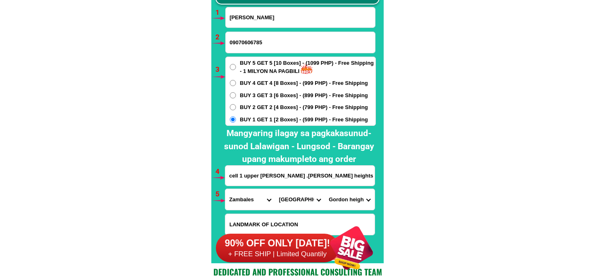
scroll to position [6166, 0]
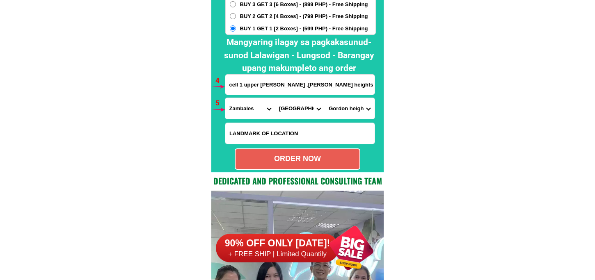
click at [330, 157] on div "ORDER NOW" at bounding box center [297, 158] width 124 height 11
radio input "true"
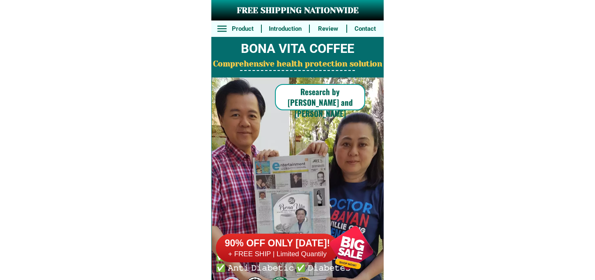
click at [349, 254] on div at bounding box center [351, 248] width 64 height 64
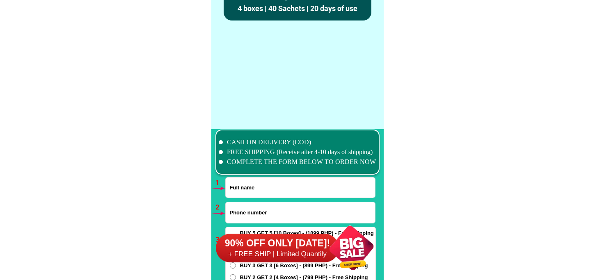
scroll to position [6029, 0]
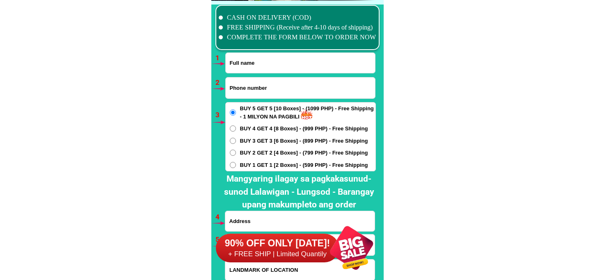
click at [258, 82] on input "Input phone_number" at bounding box center [300, 87] width 149 height 21
paste input "09653712060"
type input "09653712060"
click at [259, 68] on input "Input full_name" at bounding box center [300, 63] width 149 height 20
paste input "Dalmacio urbano"
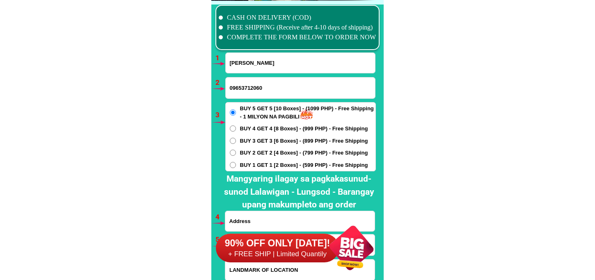
type input "Dalmacio urbano"
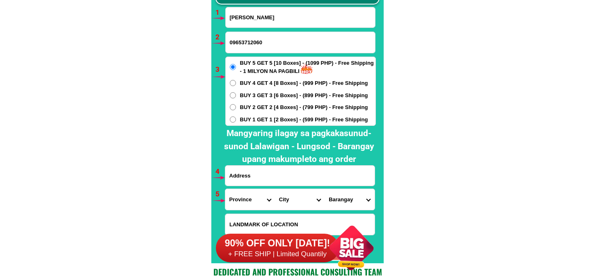
drag, startPoint x: 262, startPoint y: 171, endPoint x: 263, endPoint y: 185, distance: 13.9
click at [262, 171] on input "Input address" at bounding box center [299, 176] width 149 height 20
paste input "Brgy pinac pinacan san rafael bulacan"
type input "Brgy pinac pinacan san rafael bulacan"
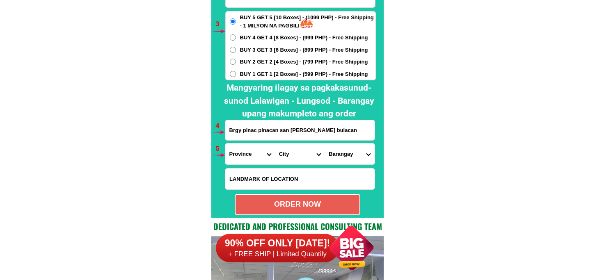
click at [269, 186] on input "Input LANDMARKOFLOCATION" at bounding box center [299, 179] width 149 height 21
paste input "Makalagpas ng simbaahan ng pinac pinacan san rafael"
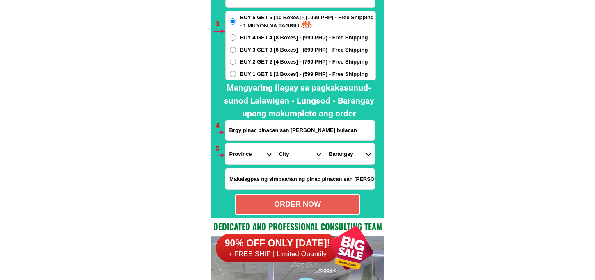
type input "Makalagpas ng simbaahan ng pinac pinacan san rafael"
click at [241, 158] on select "Province [GEOGRAPHIC_DATA] [GEOGRAPHIC_DATA] [GEOGRAPHIC_DATA] [GEOGRAPHIC_DATA…" at bounding box center [250, 154] width 50 height 21
select select "63_761"
click at [225, 144] on select "Province [GEOGRAPHIC_DATA] [GEOGRAPHIC_DATA] [GEOGRAPHIC_DATA] [GEOGRAPHIC_DATA…" at bounding box center [250, 154] width 50 height 21
click at [301, 162] on select "City Angat Balagtas Baliuag Bocaue Bulacan Bulacan-hagonoy Bulacan-plaridel Bul…" at bounding box center [300, 154] width 50 height 21
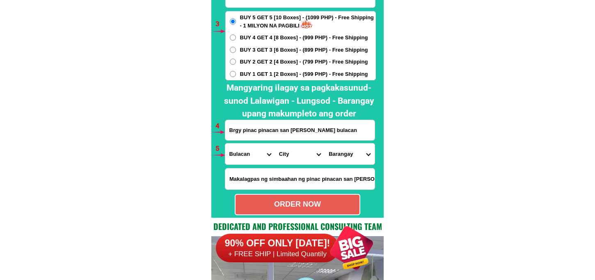
select select "63_761583"
click at [275, 144] on select "City Angat Balagtas Baliuag Bocaue Bulacan Bulacan-hagonoy Bulacan-plaridel Bul…" at bounding box center [300, 154] width 50 height 21
click at [349, 153] on select "Barangay Banca-banca Bma-balagtas Caingin Capihan Coral na bato Cruz na daan Da…" at bounding box center [349, 154] width 50 height 21
select select "63_7615836739"
click at [324, 144] on select "Barangay Banca-banca Bma-balagtas Caingin Capihan Coral na bato Cruz na daan Da…" at bounding box center [349, 154] width 50 height 21
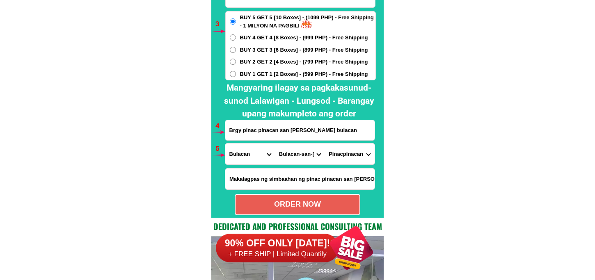
click at [343, 202] on div "ORDER NOW" at bounding box center [297, 204] width 124 height 11
radio input "true"
